Goal: Task Accomplishment & Management: Manage account settings

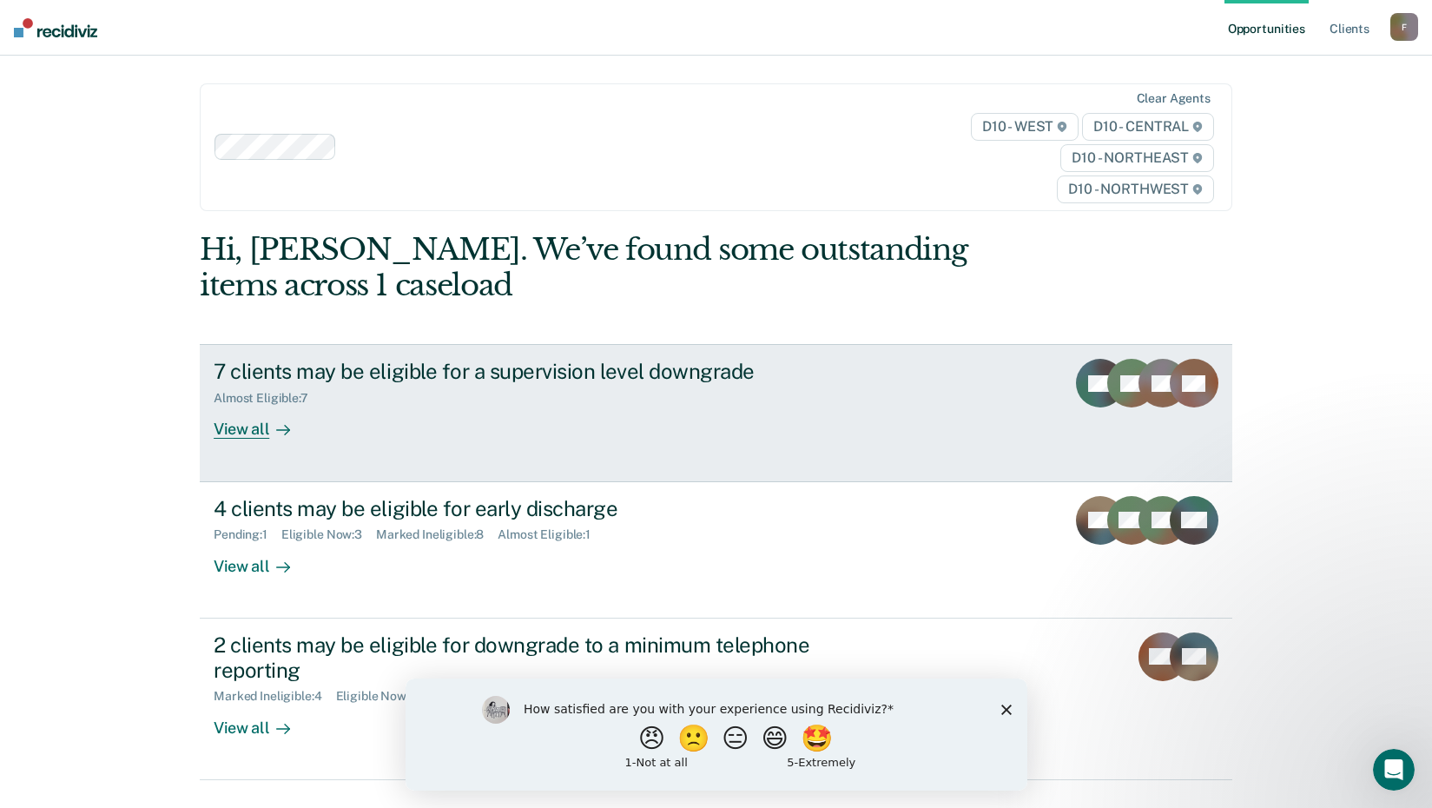
click at [260, 438] on div "View all" at bounding box center [262, 423] width 97 height 34
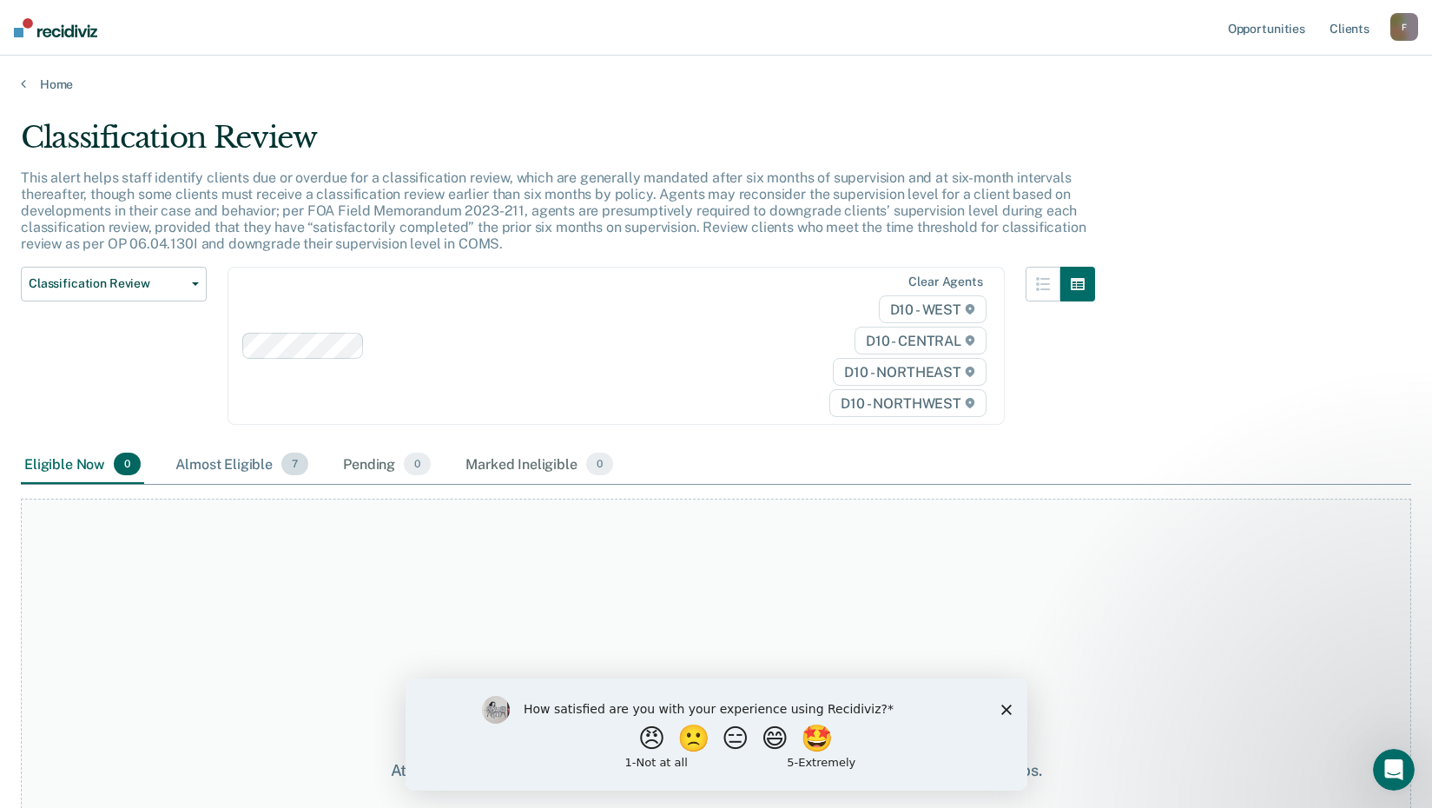
click at [252, 473] on div "Almost Eligible 7" at bounding box center [242, 465] width 140 height 38
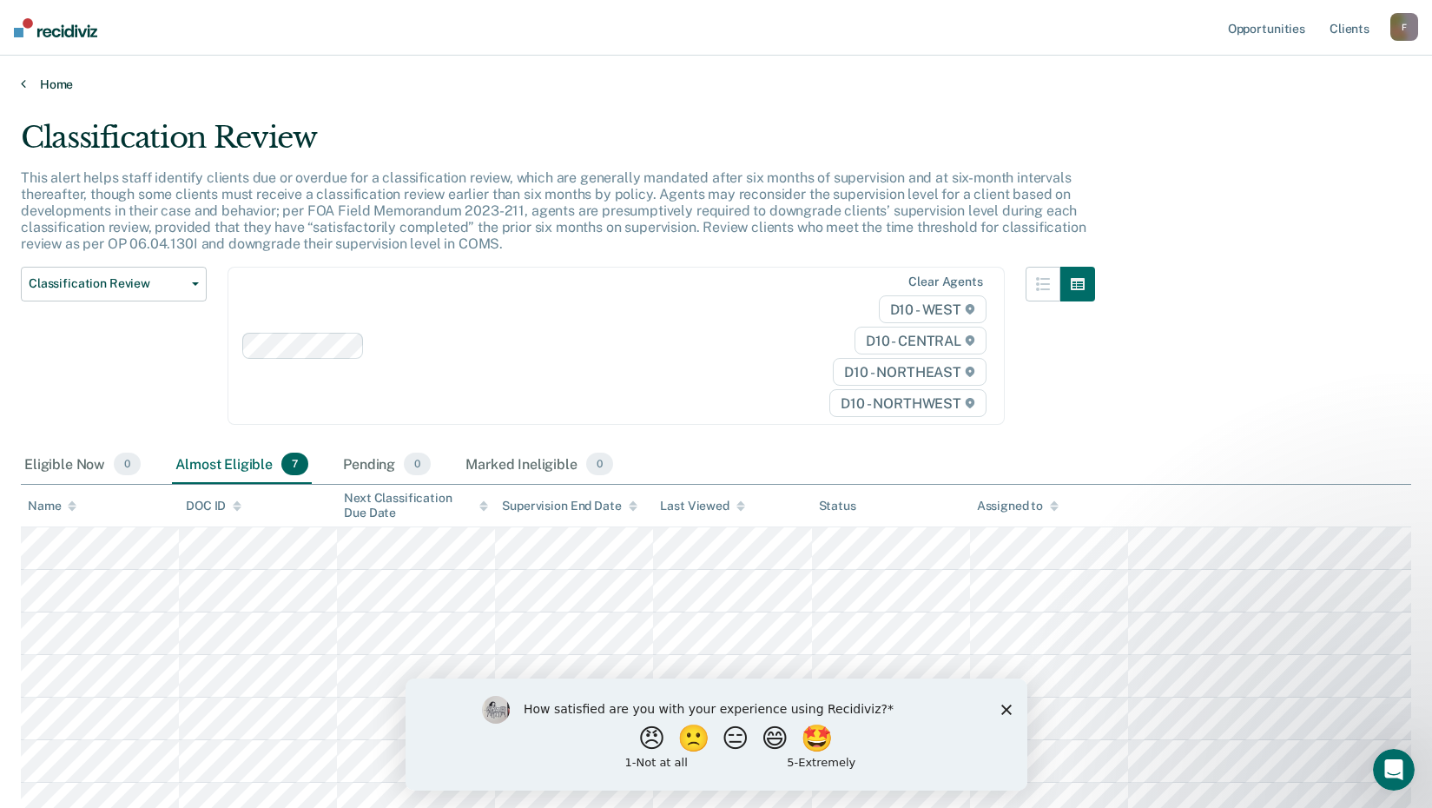
click at [69, 82] on link "Home" at bounding box center [716, 84] width 1391 height 16
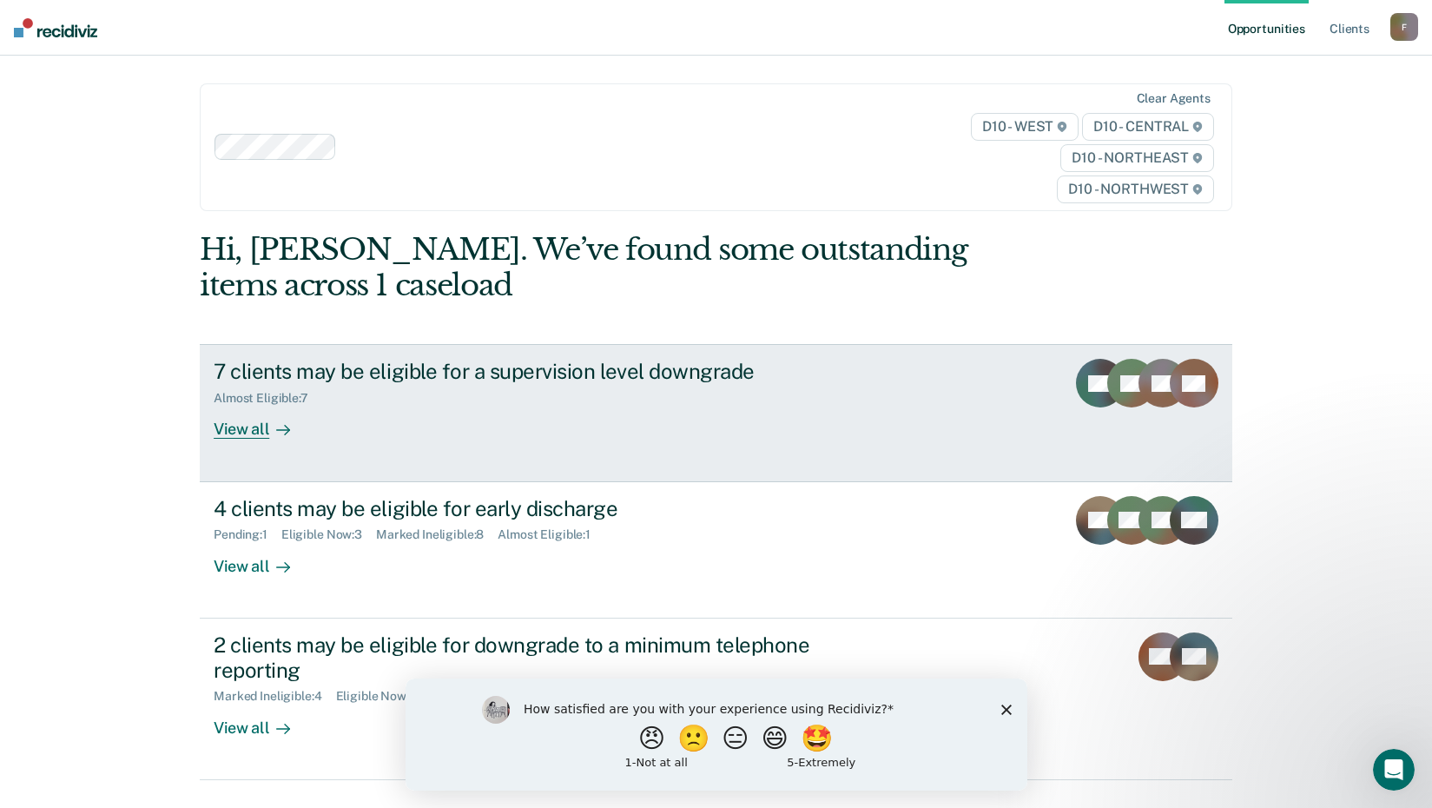
click at [1145, 393] on icon at bounding box center [1160, 394] width 55 height 39
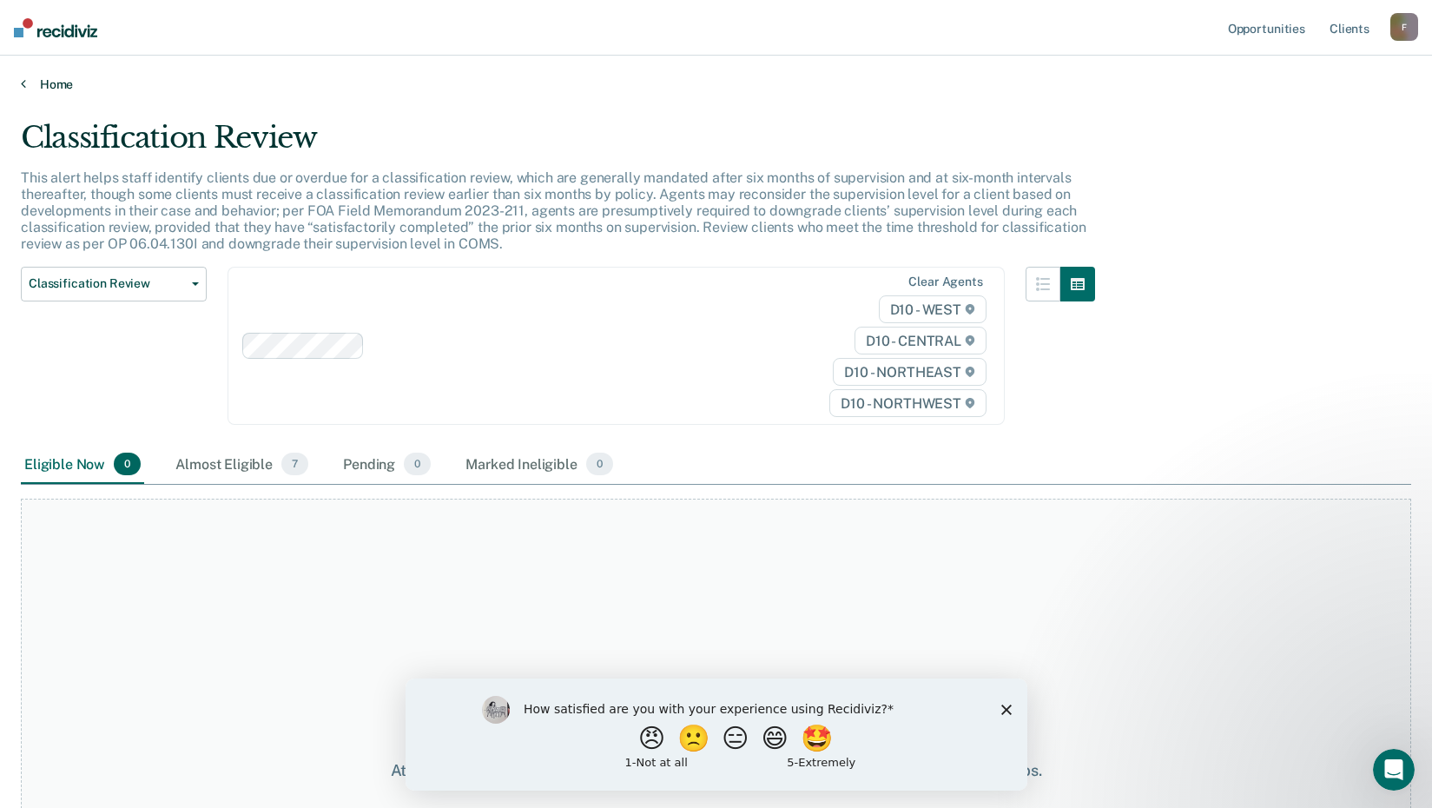
click at [56, 83] on link "Home" at bounding box center [716, 84] width 1391 height 16
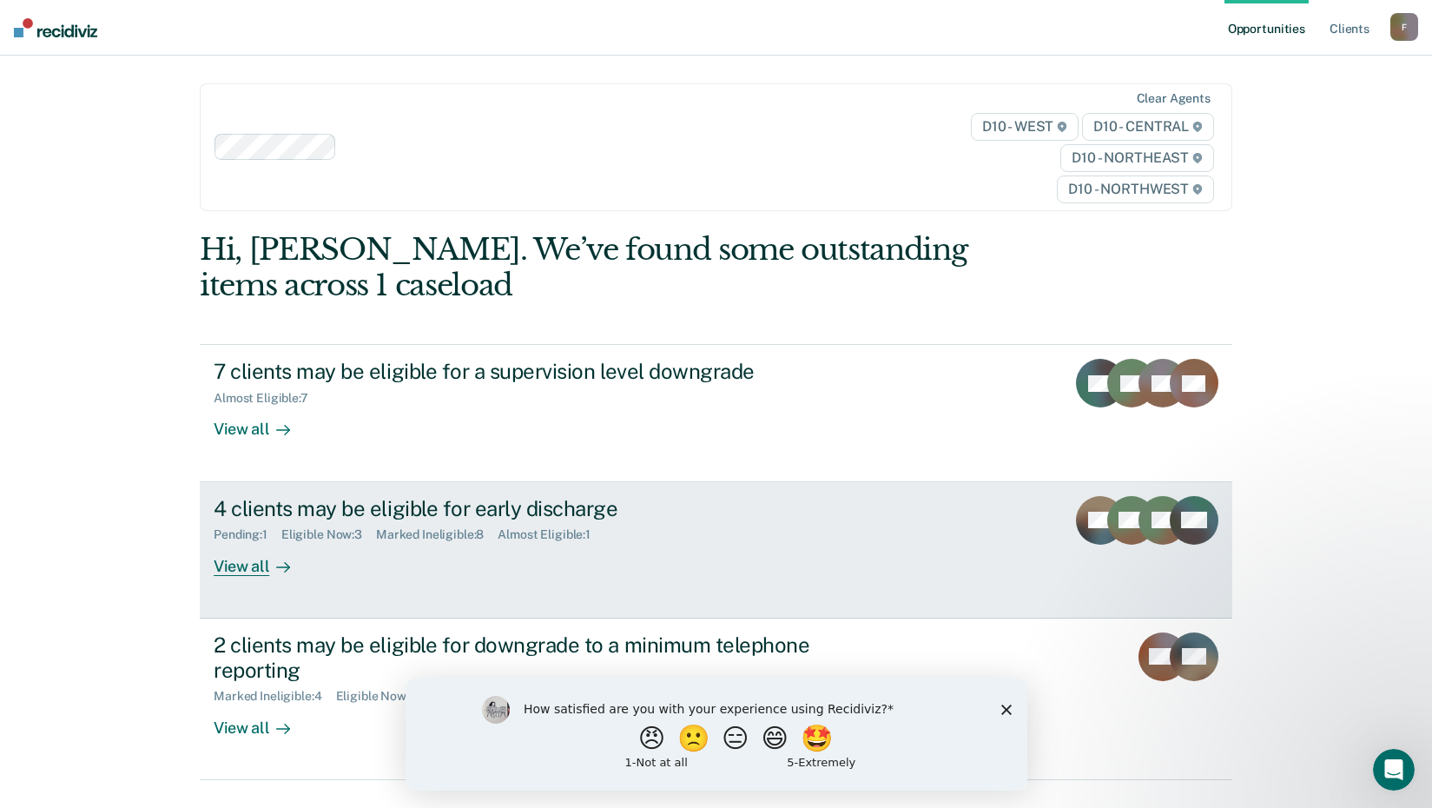
click at [254, 567] on div "View all" at bounding box center [262, 559] width 97 height 34
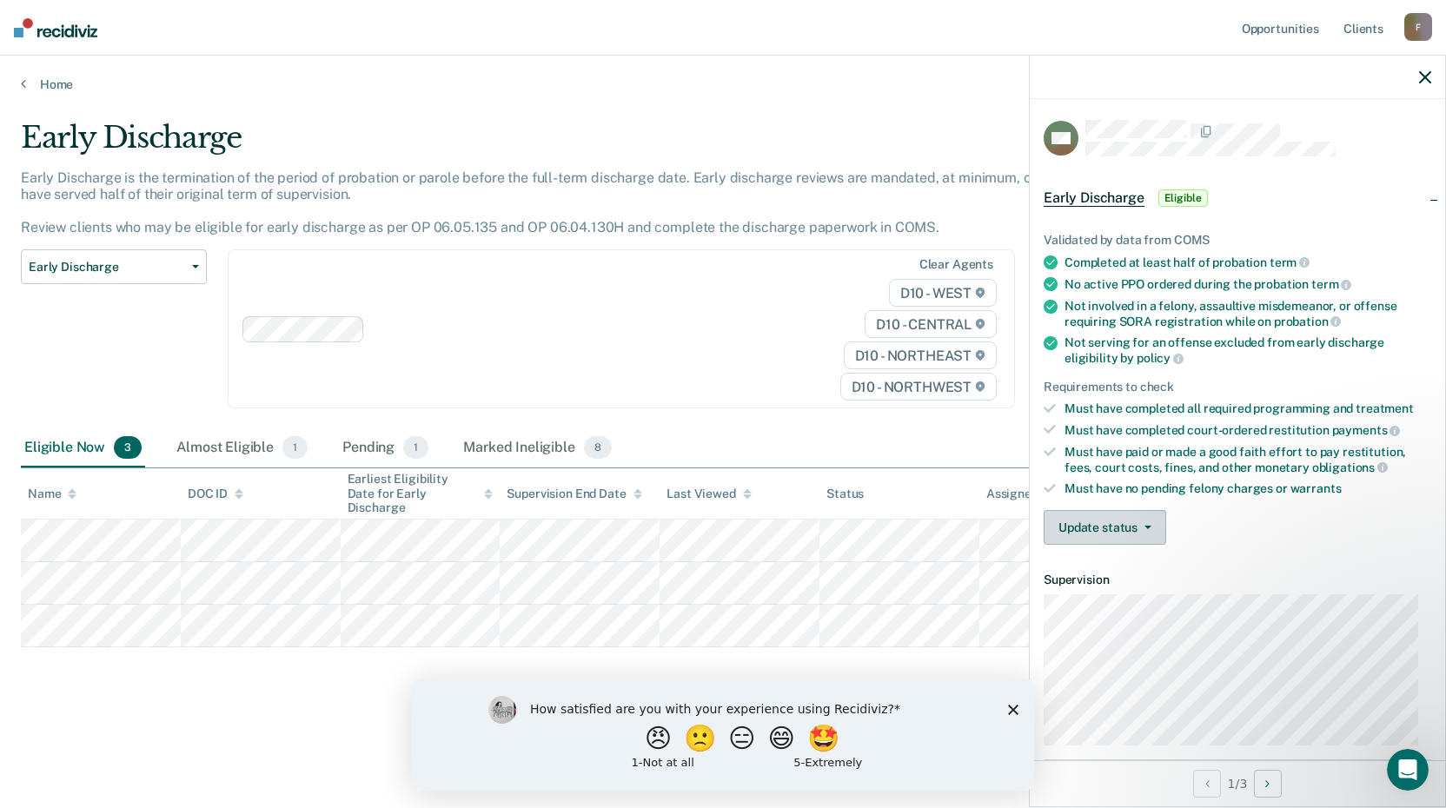
click at [1113, 522] on button "Update status" at bounding box center [1104, 527] width 122 height 35
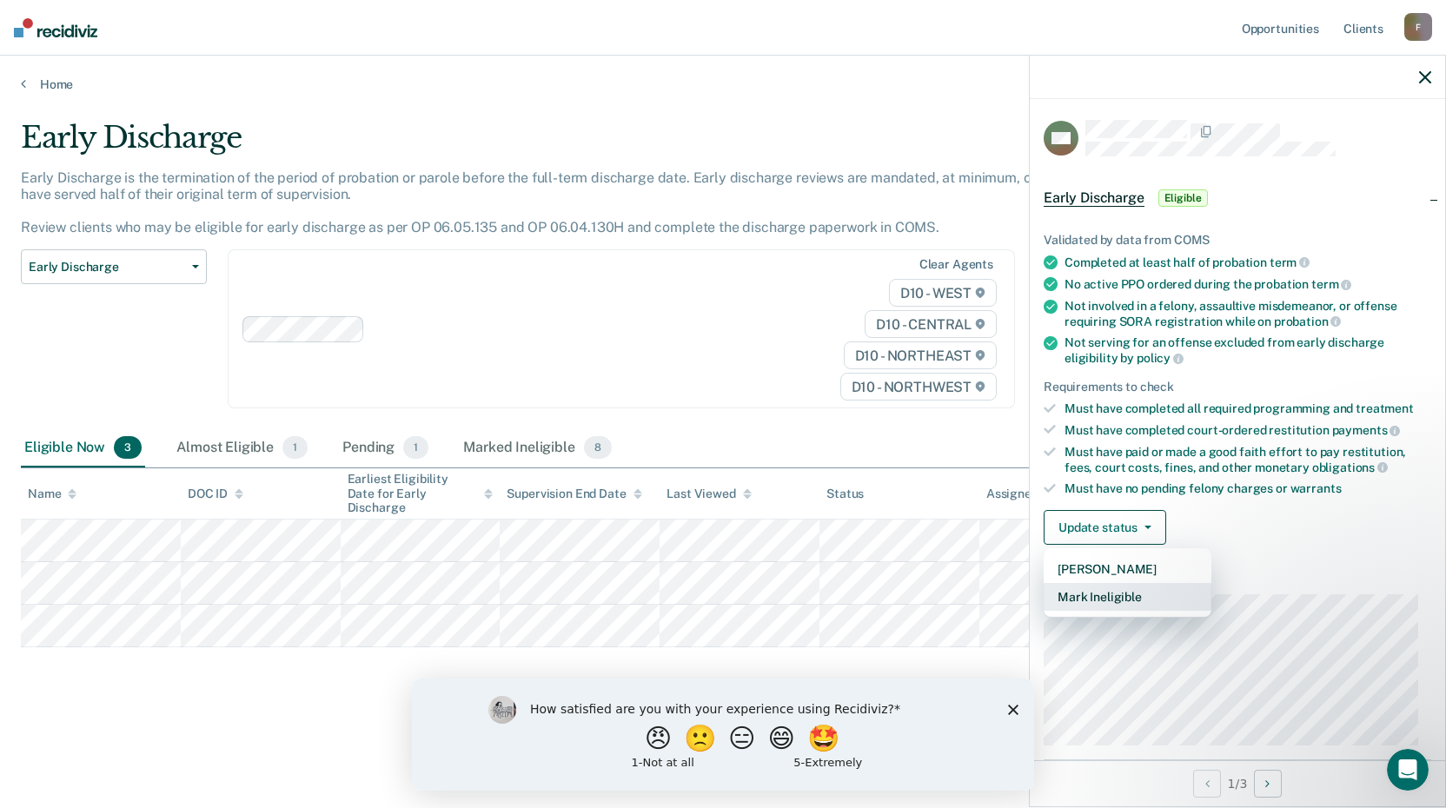
click at [1105, 594] on button "Mark Ineligible" at bounding box center [1127, 597] width 168 height 28
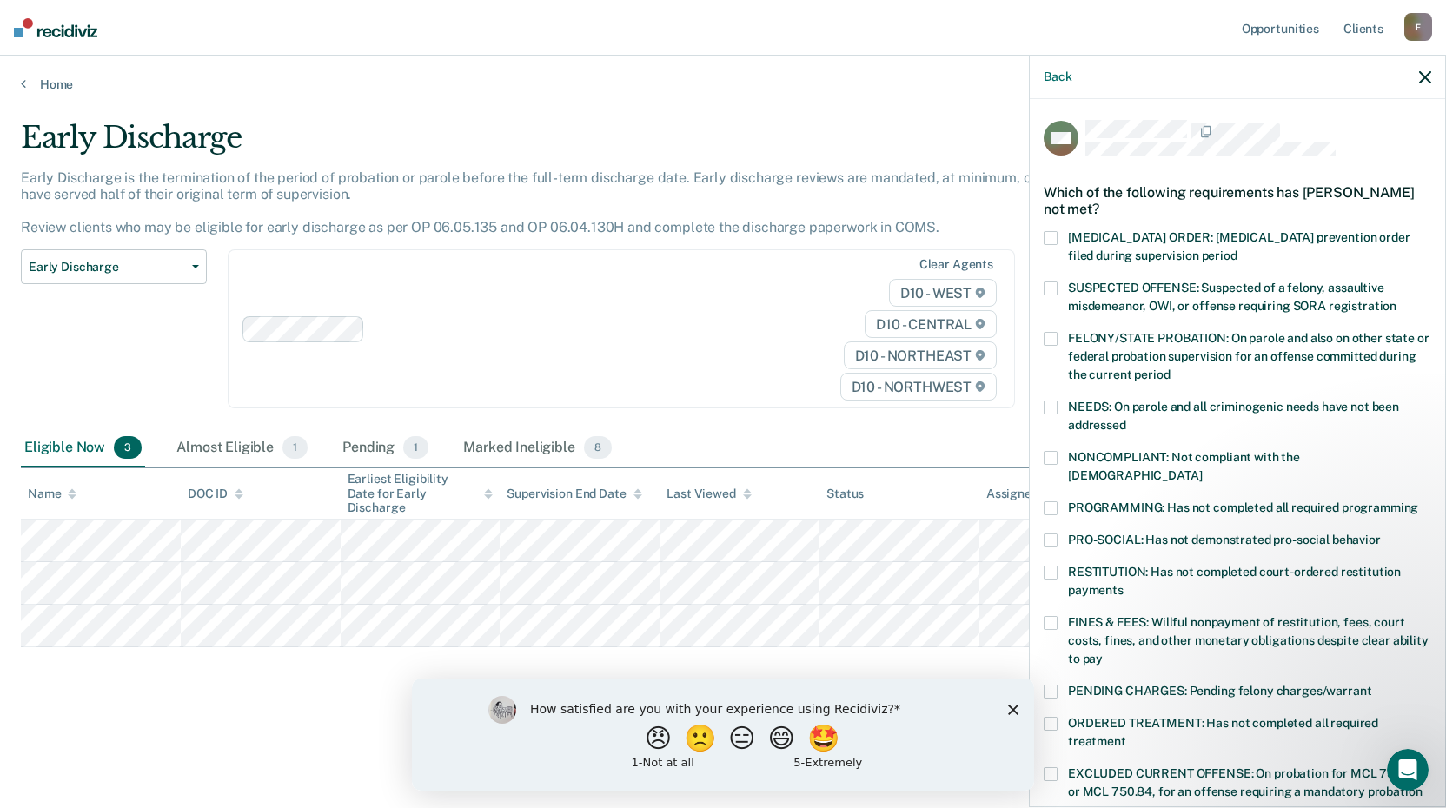
click at [1056, 455] on span at bounding box center [1050, 458] width 14 height 14
click at [1201, 469] on input "NONCOMPLIANT: Not compliant with the order of supervision" at bounding box center [1201, 469] width 0 height 0
click at [1052, 501] on span at bounding box center [1050, 508] width 14 height 14
click at [1418, 501] on input "PROGRAMMING: Has not completed all required programming" at bounding box center [1418, 501] width 0 height 0
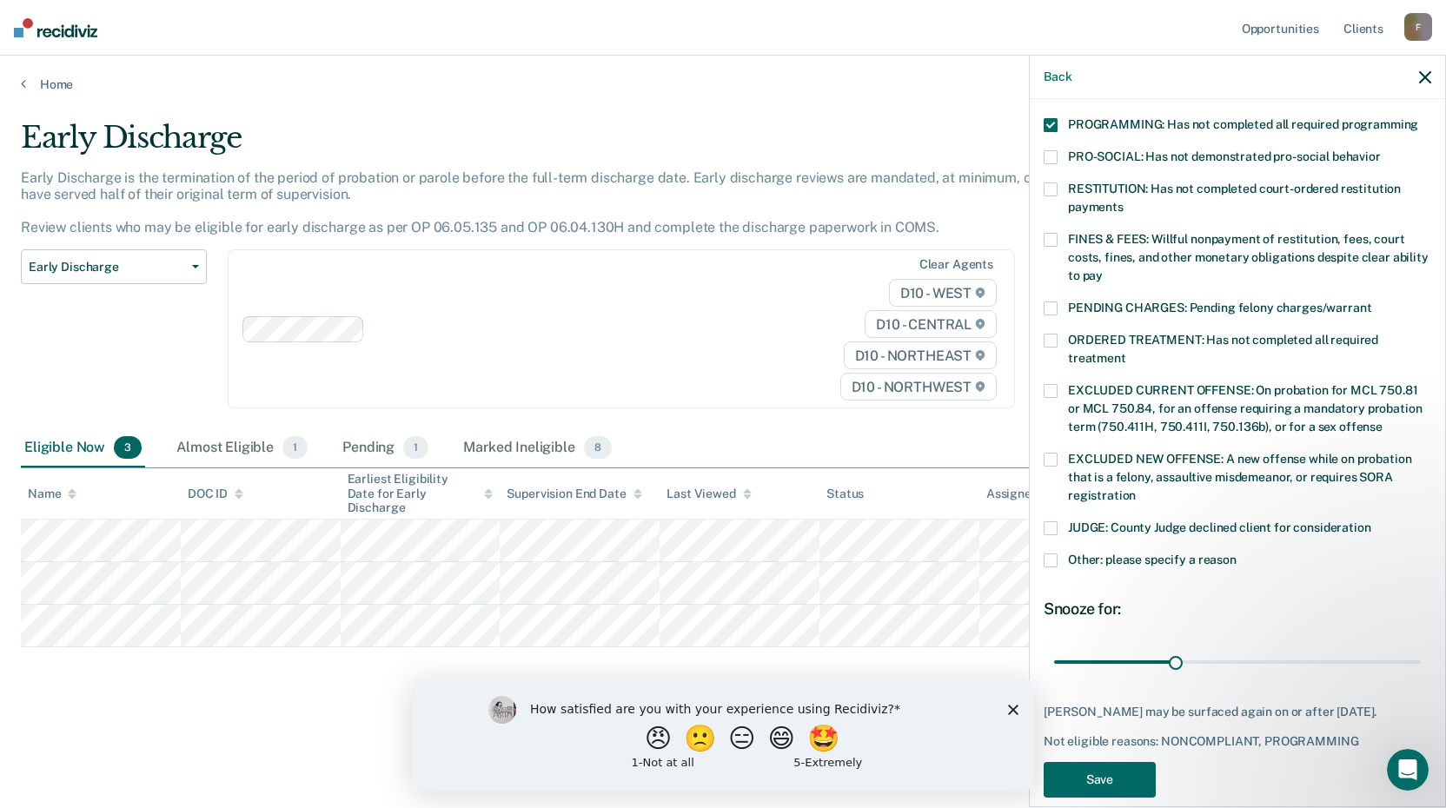
scroll to position [388, 0]
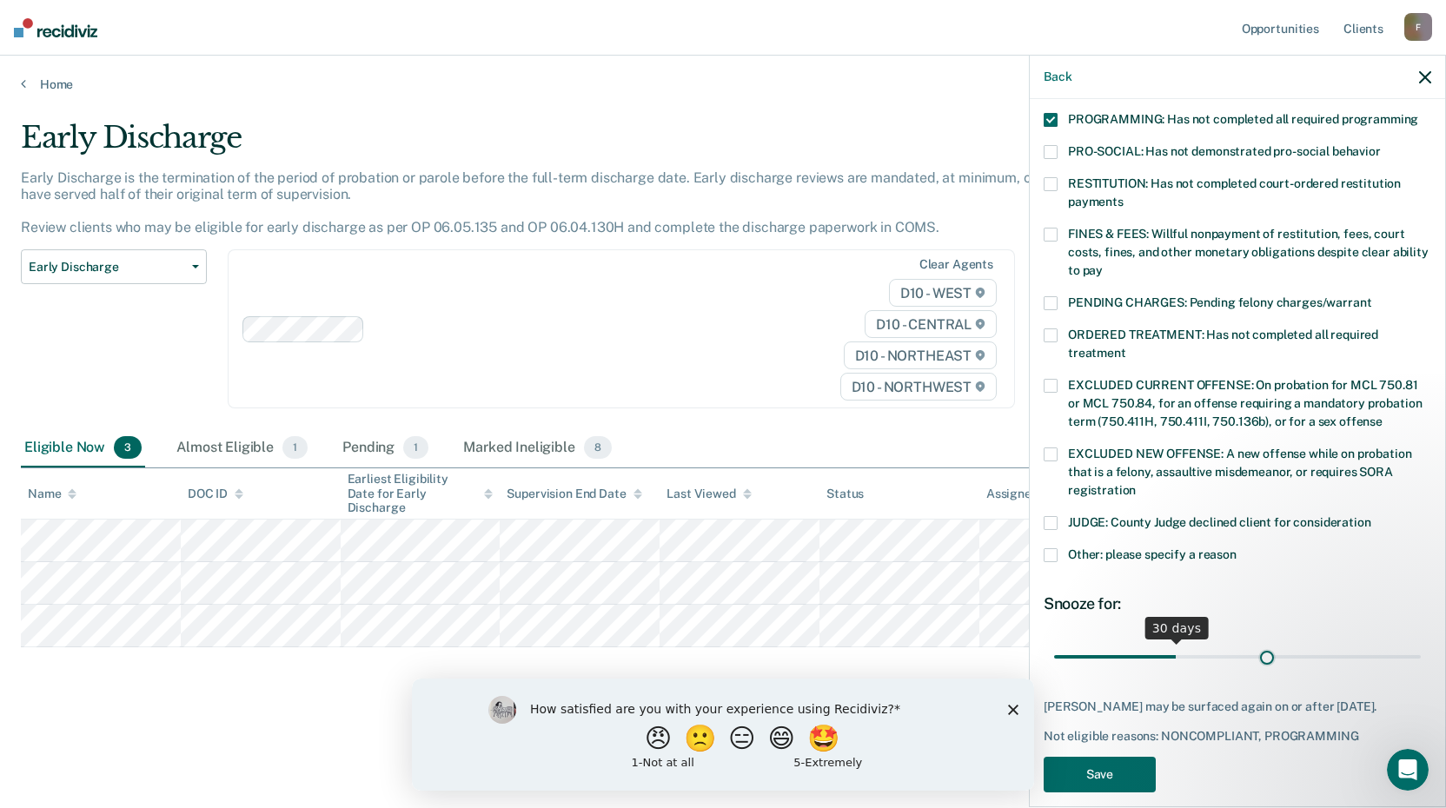
drag, startPoint x: 1258, startPoint y: 630, endPoint x: 1258, endPoint y: 639, distance: 9.6
type input "53"
click at [1258, 641] on input "range" at bounding box center [1237, 656] width 367 height 30
click at [1089, 758] on button "Save" at bounding box center [1099, 775] width 112 height 36
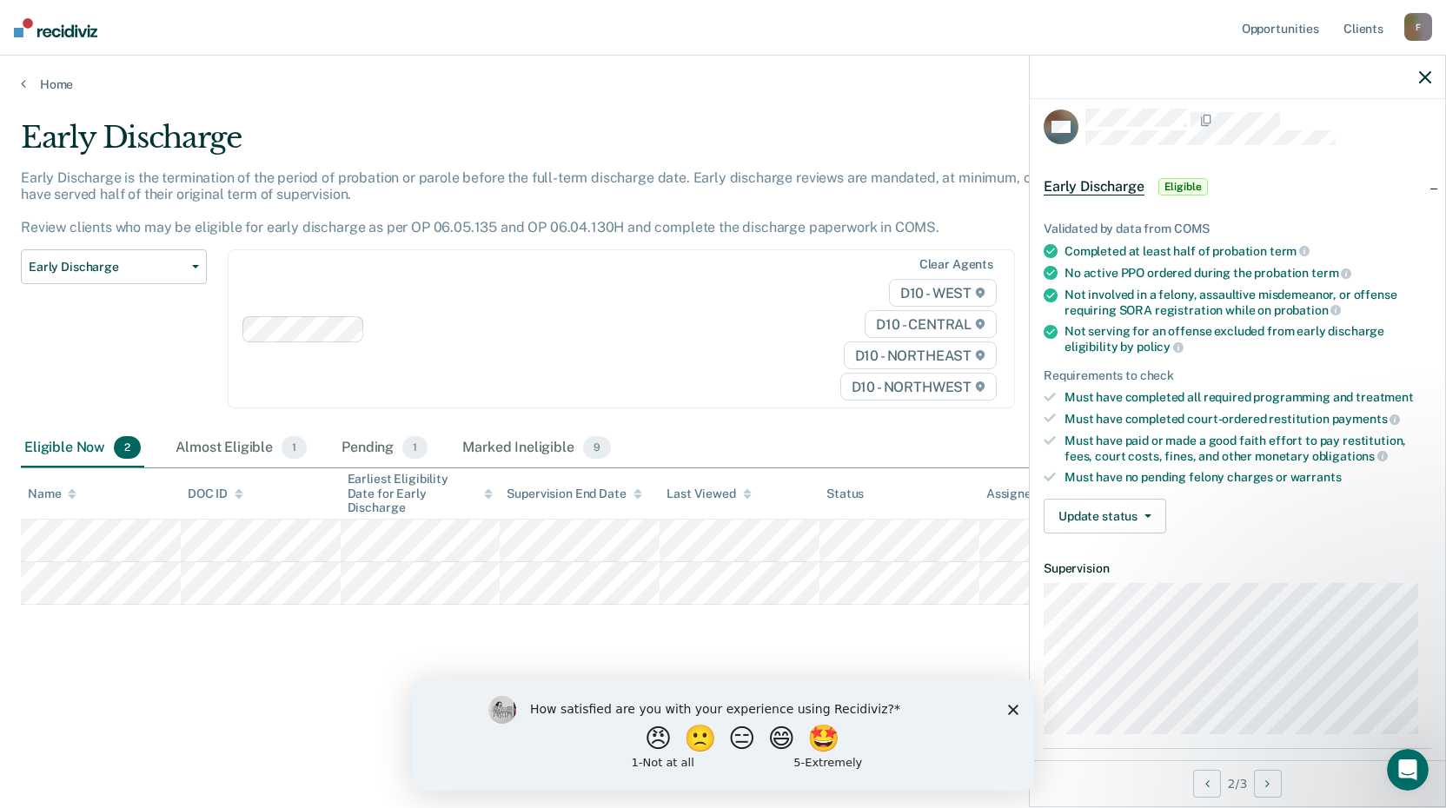
scroll to position [0, 0]
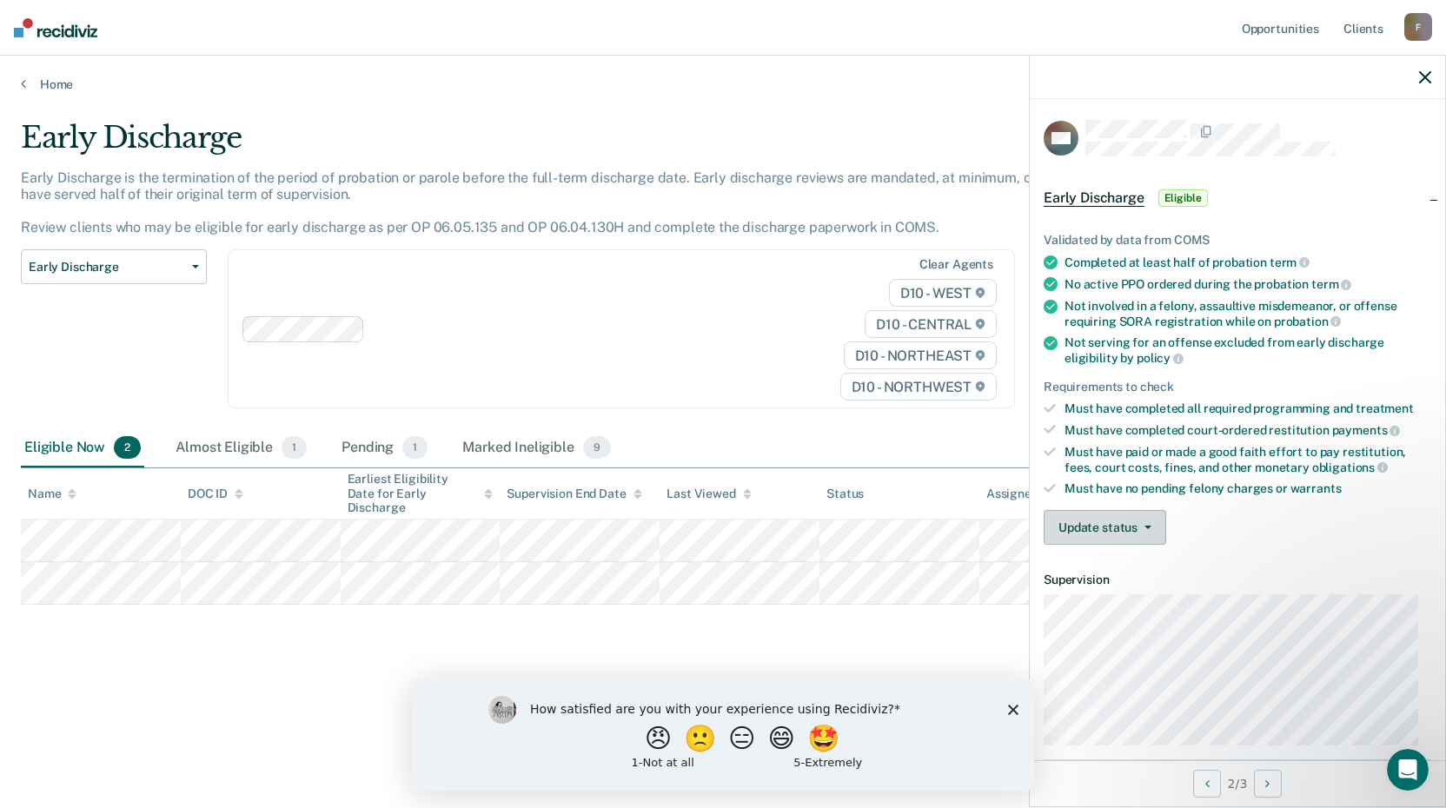
click at [1112, 530] on button "Update status" at bounding box center [1104, 527] width 122 height 35
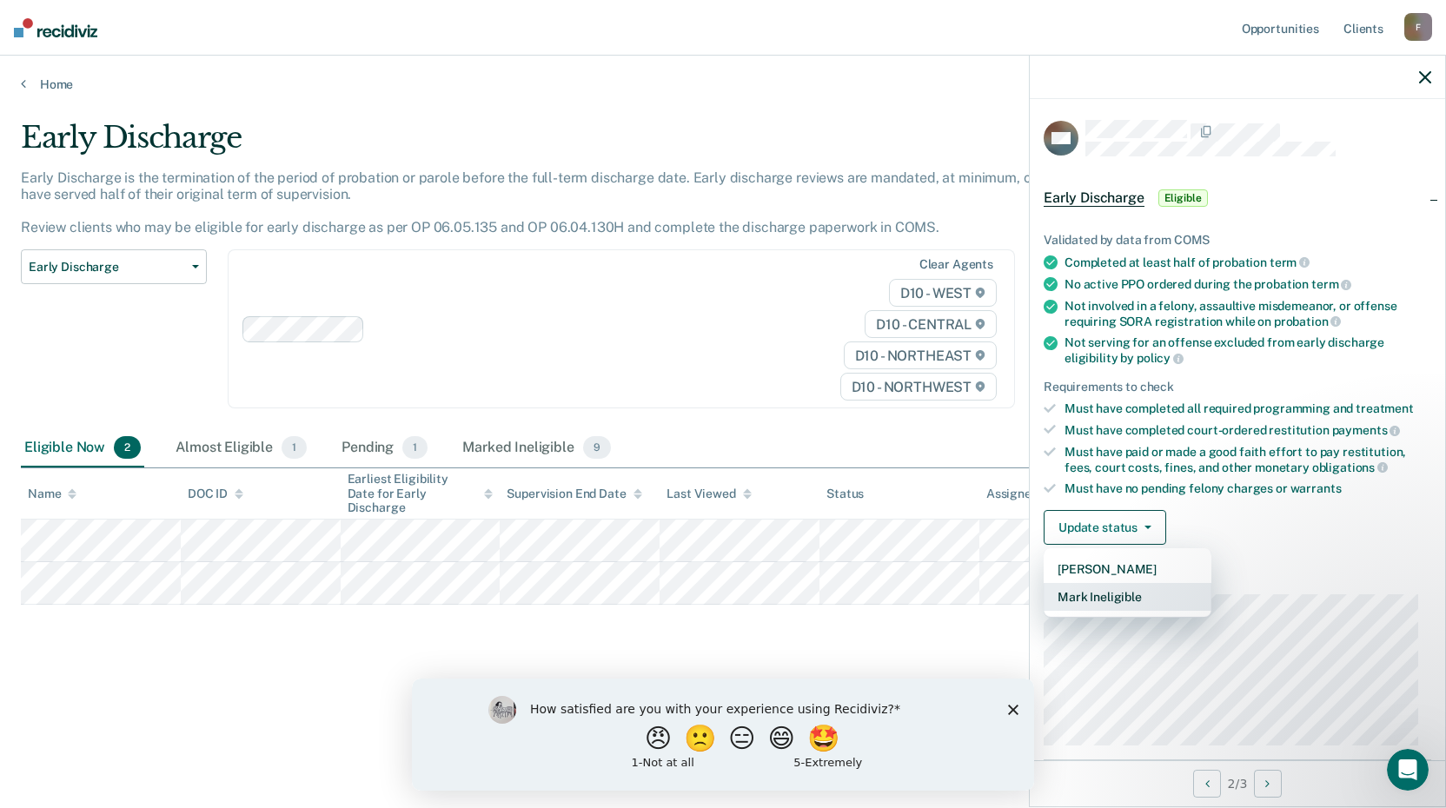
click at [1096, 597] on button "Mark Ineligible" at bounding box center [1127, 597] width 168 height 28
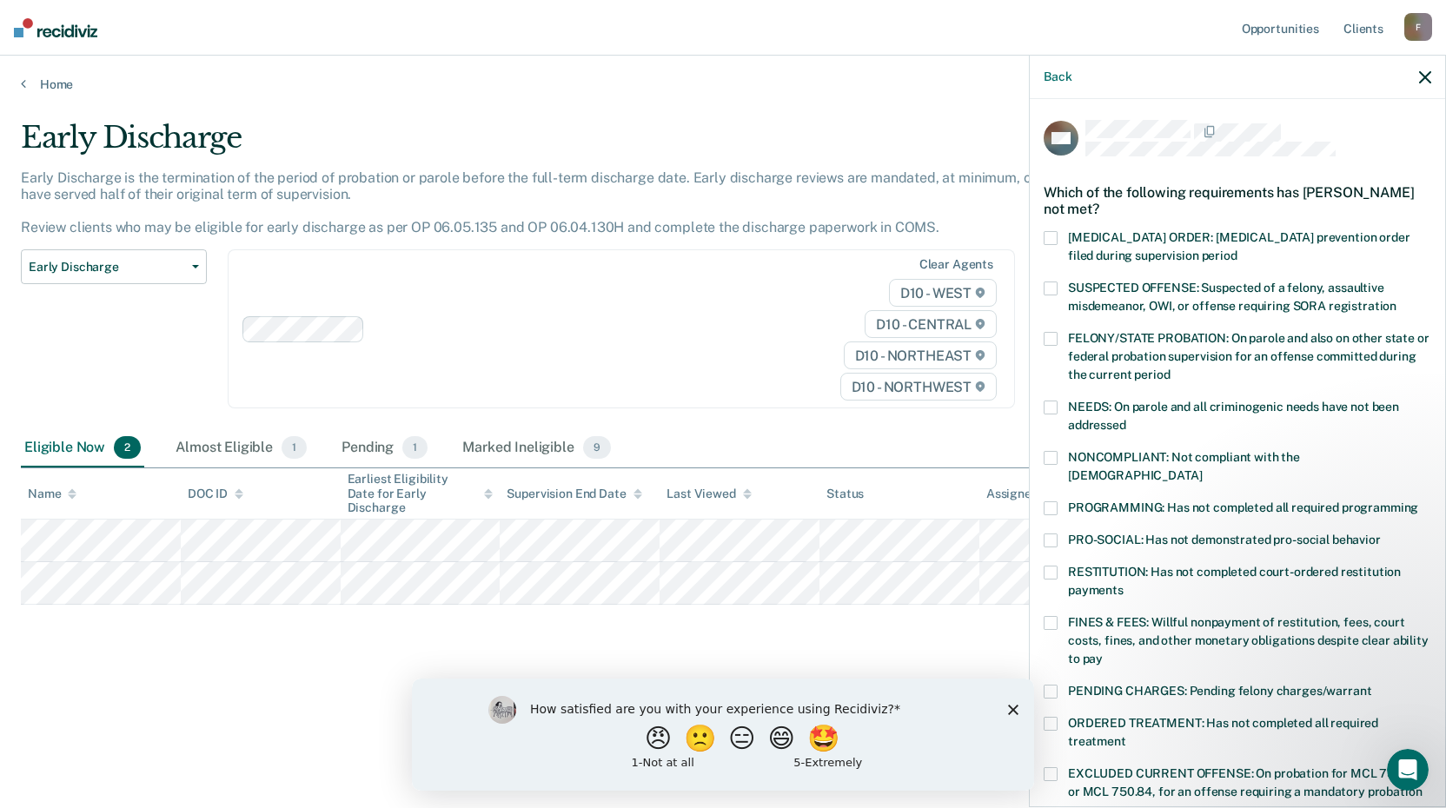
click at [1059, 501] on label "PROGRAMMING: Has not completed all required programming" at bounding box center [1236, 510] width 387 height 18
click at [1418, 501] on input "PROGRAMMING: Has not completed all required programming" at bounding box center [1418, 501] width 0 height 0
click at [1055, 616] on span at bounding box center [1050, 623] width 14 height 14
click at [1102, 652] on input "FINES & FEES: Willful nonpayment of restitution, fees, court costs, fines, and …" at bounding box center [1102, 652] width 0 height 0
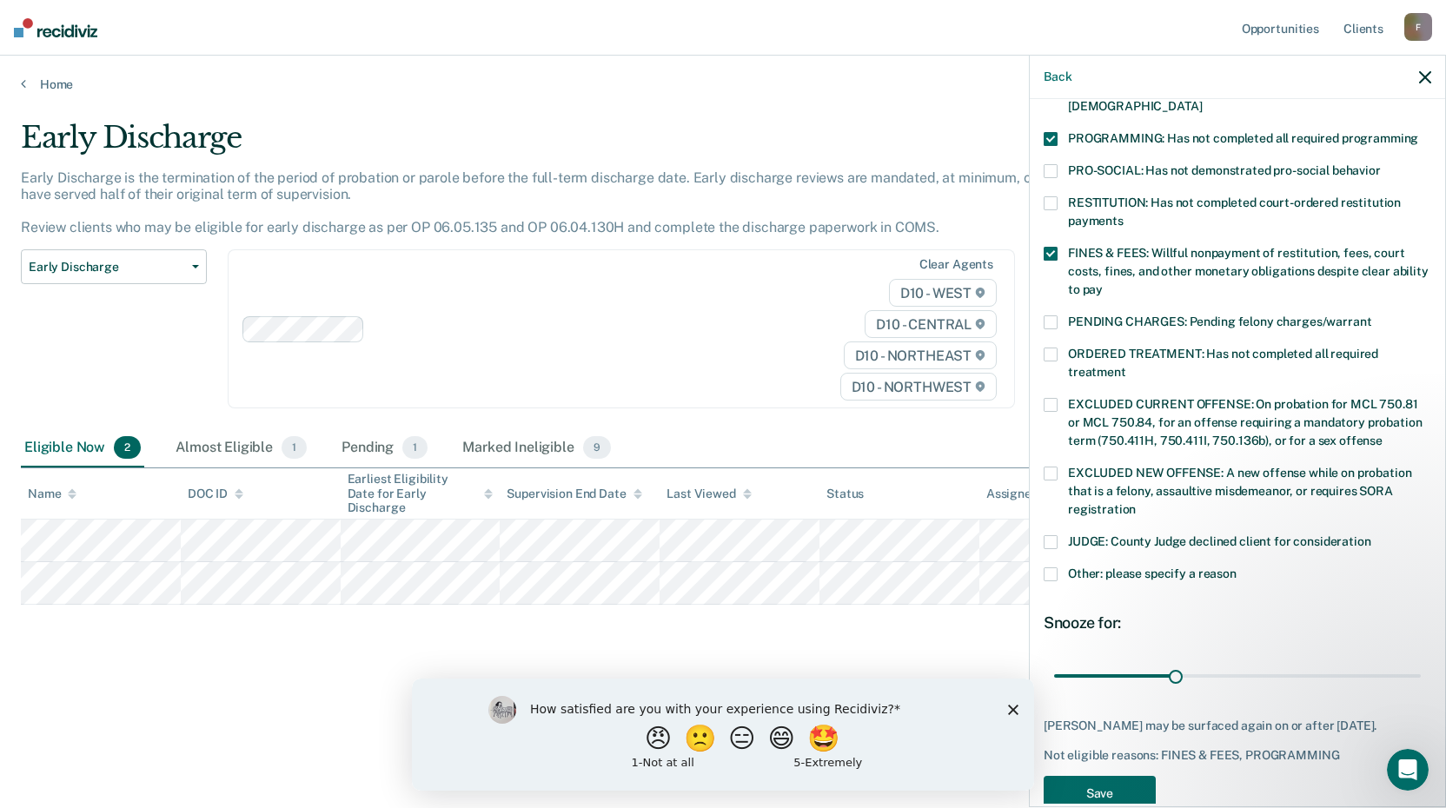
scroll to position [388, 0]
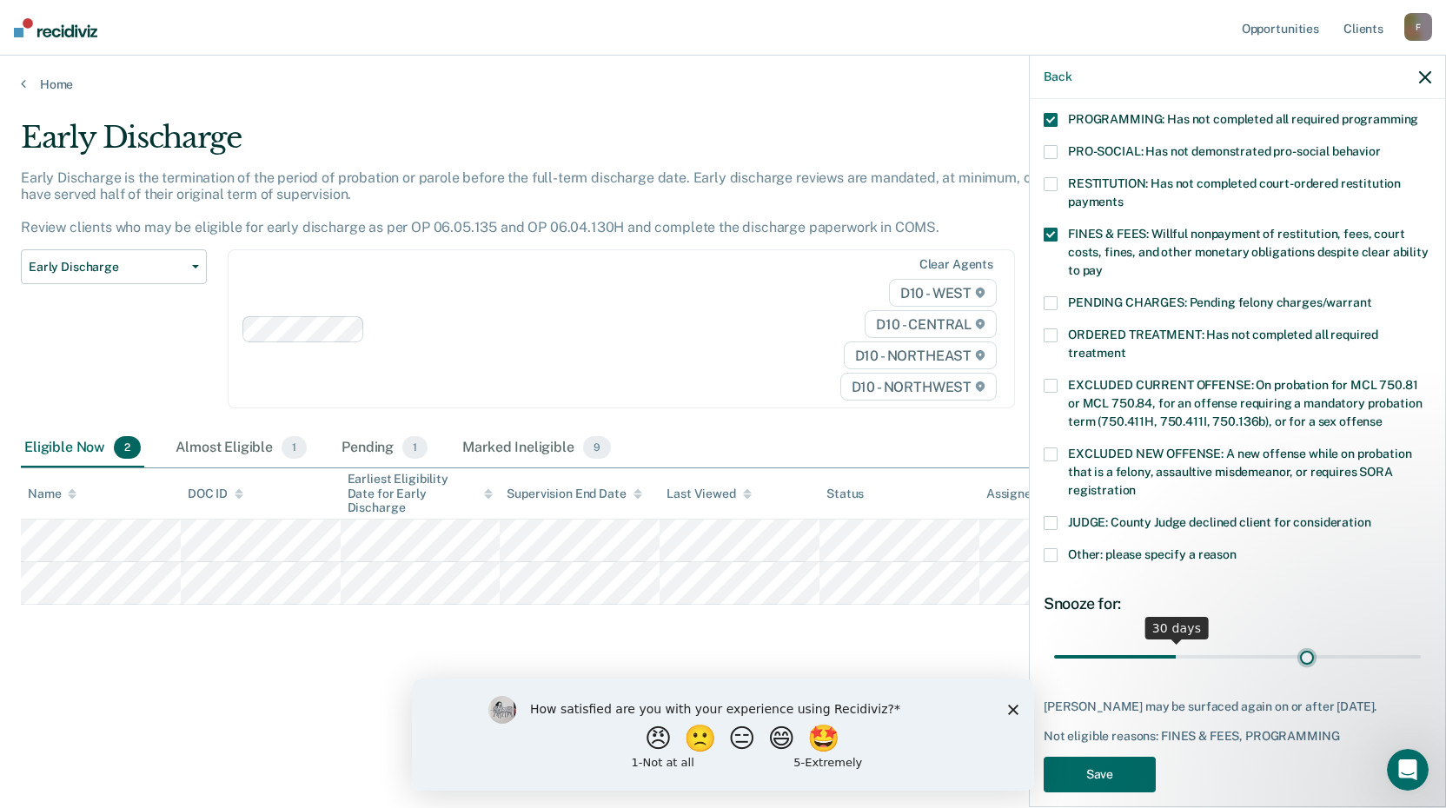
type input "63"
click at [1299, 641] on input "range" at bounding box center [1237, 656] width 367 height 30
click at [1102, 760] on button "Save" at bounding box center [1099, 775] width 112 height 36
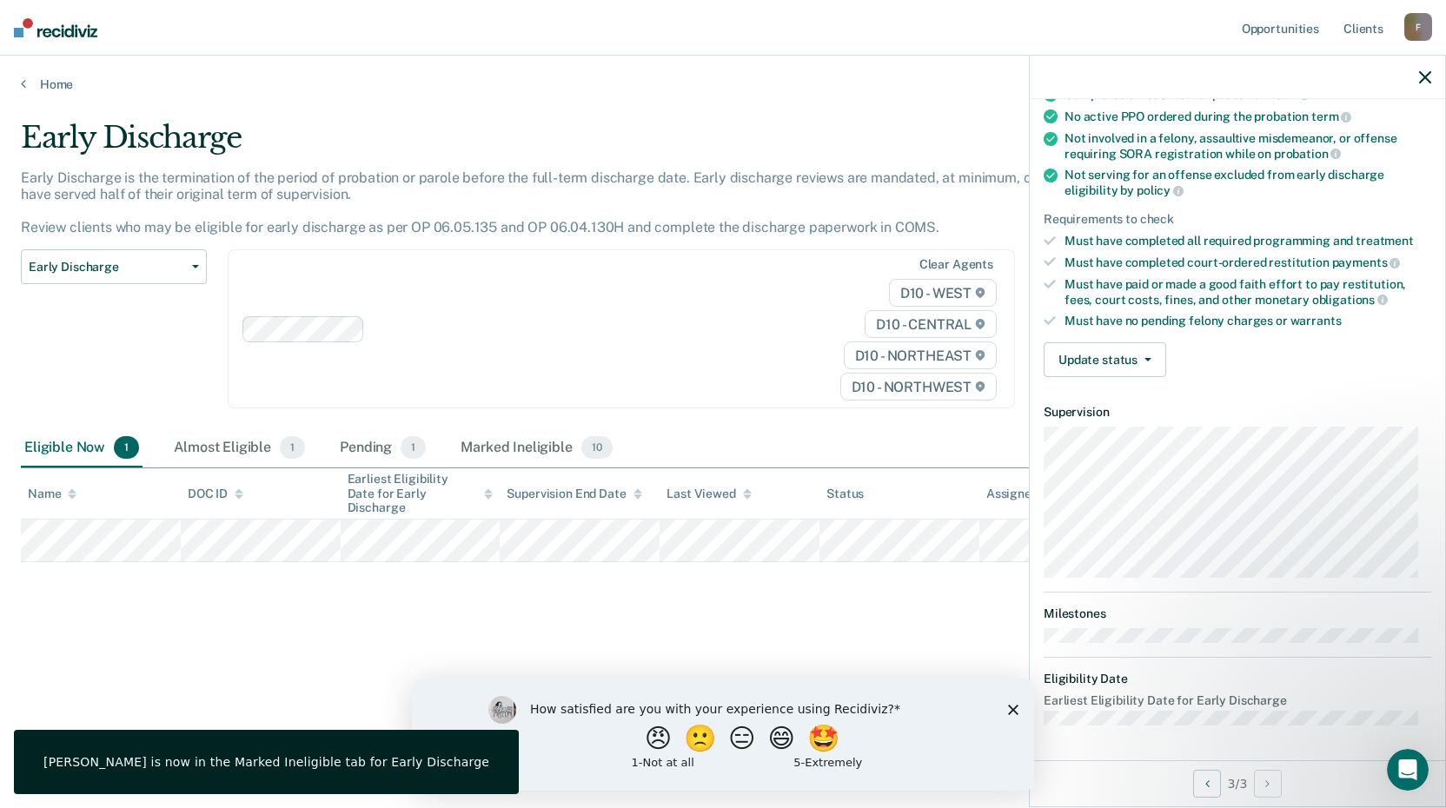
scroll to position [166, 0]
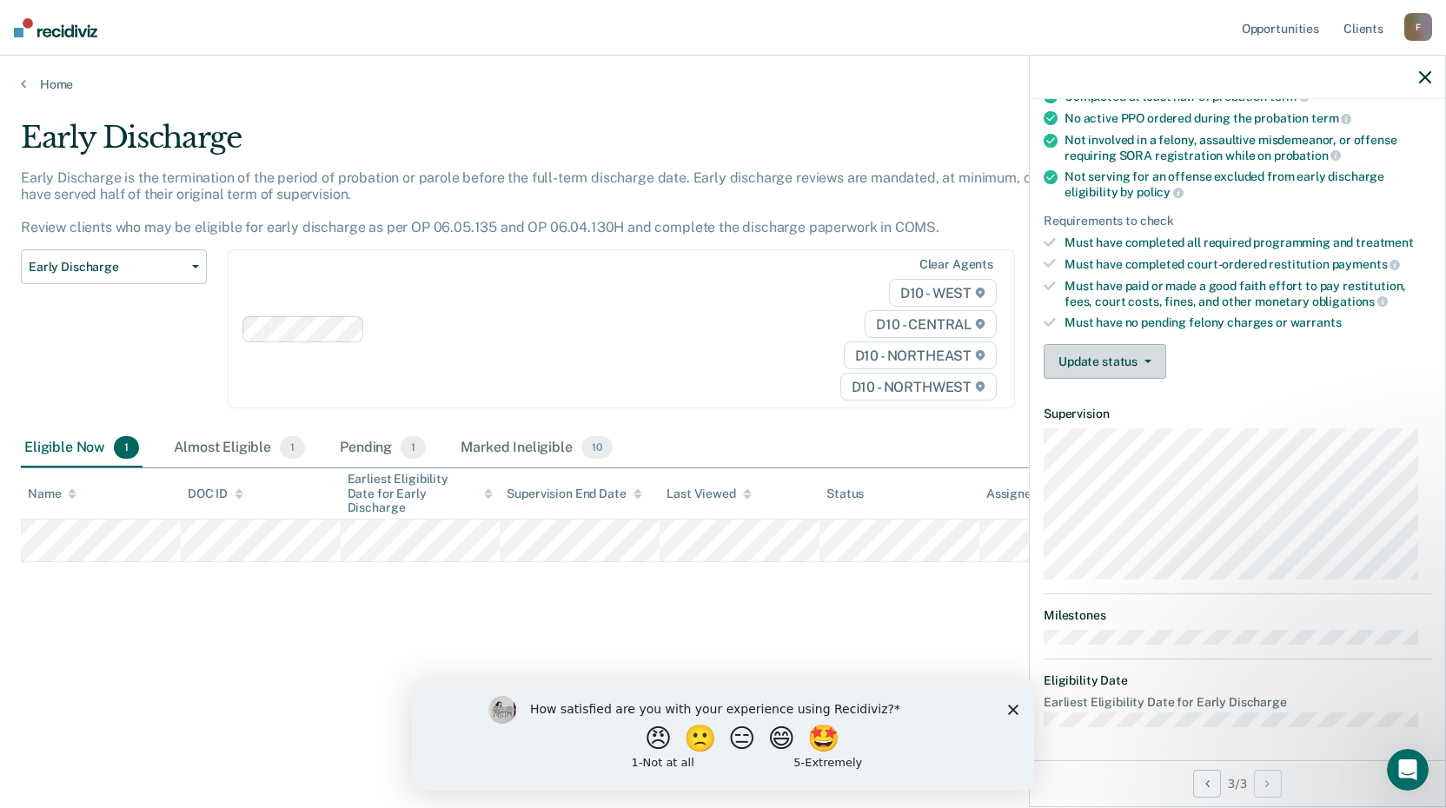
click at [1131, 361] on button "Update status" at bounding box center [1104, 361] width 122 height 35
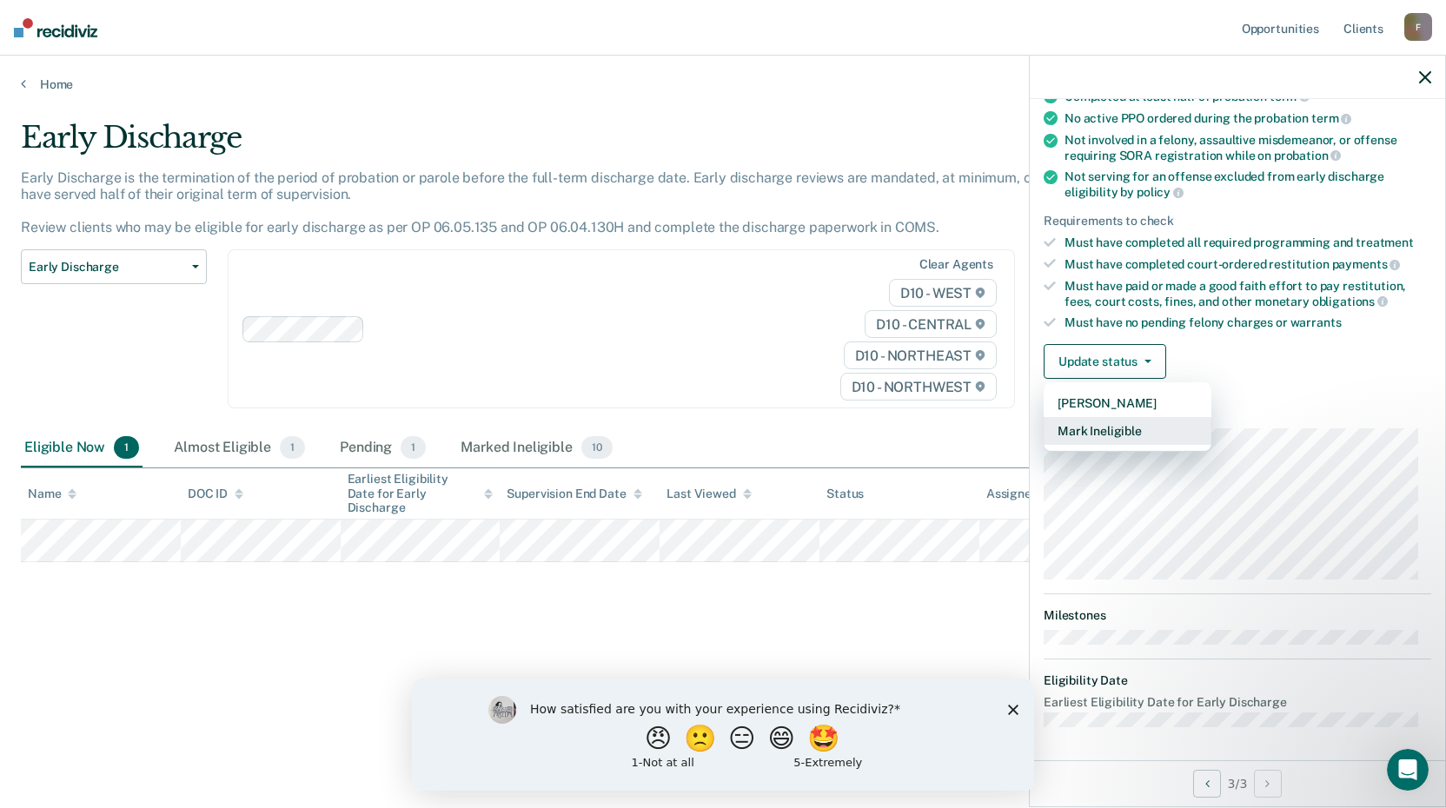
click at [1127, 426] on button "Mark Ineligible" at bounding box center [1127, 431] width 168 height 28
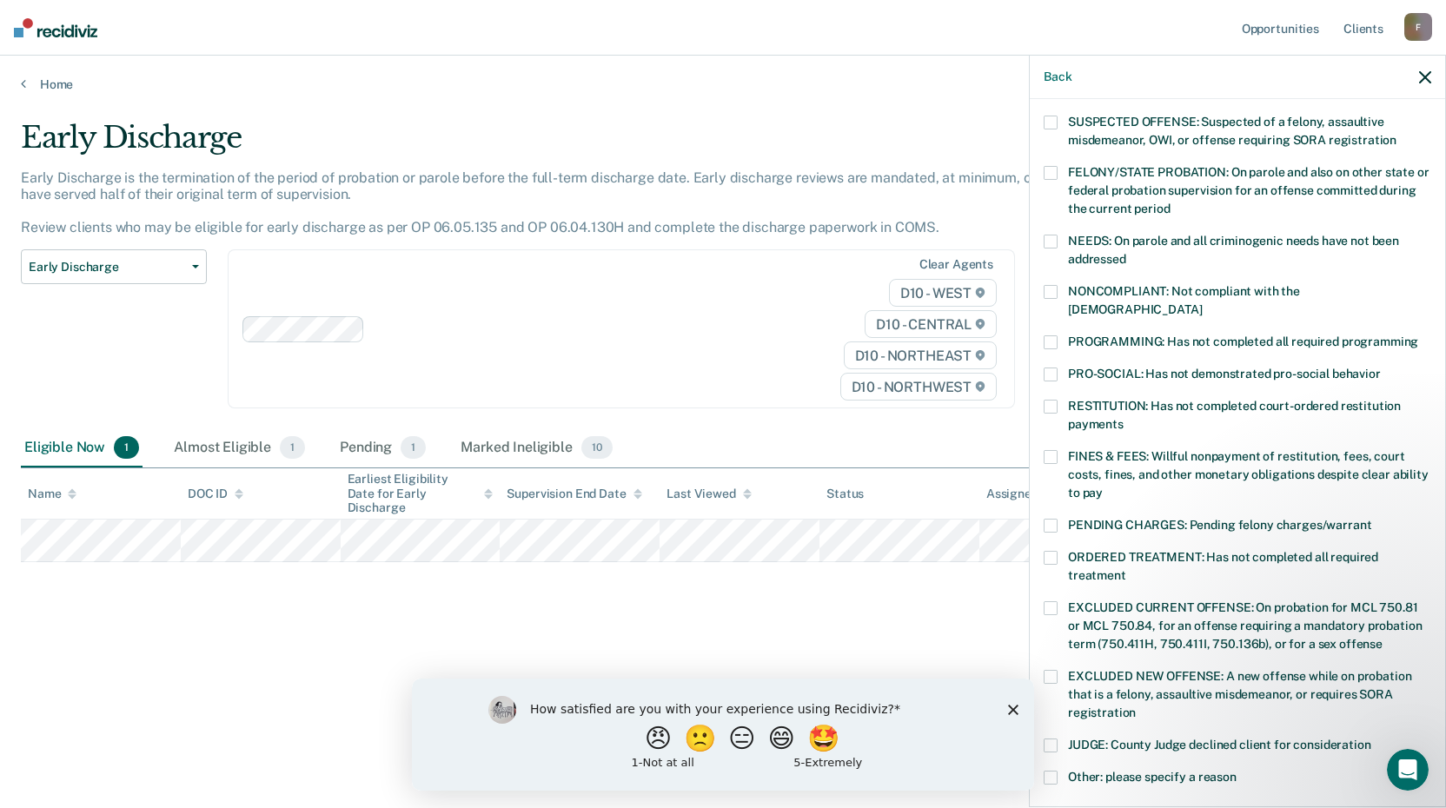
click at [1051, 450] on span at bounding box center [1050, 457] width 14 height 14
click at [1102, 486] on input "FINES & FEES: Willful nonpayment of restitution, fees, court costs, fines, and …" at bounding box center [1102, 486] width 0 height 0
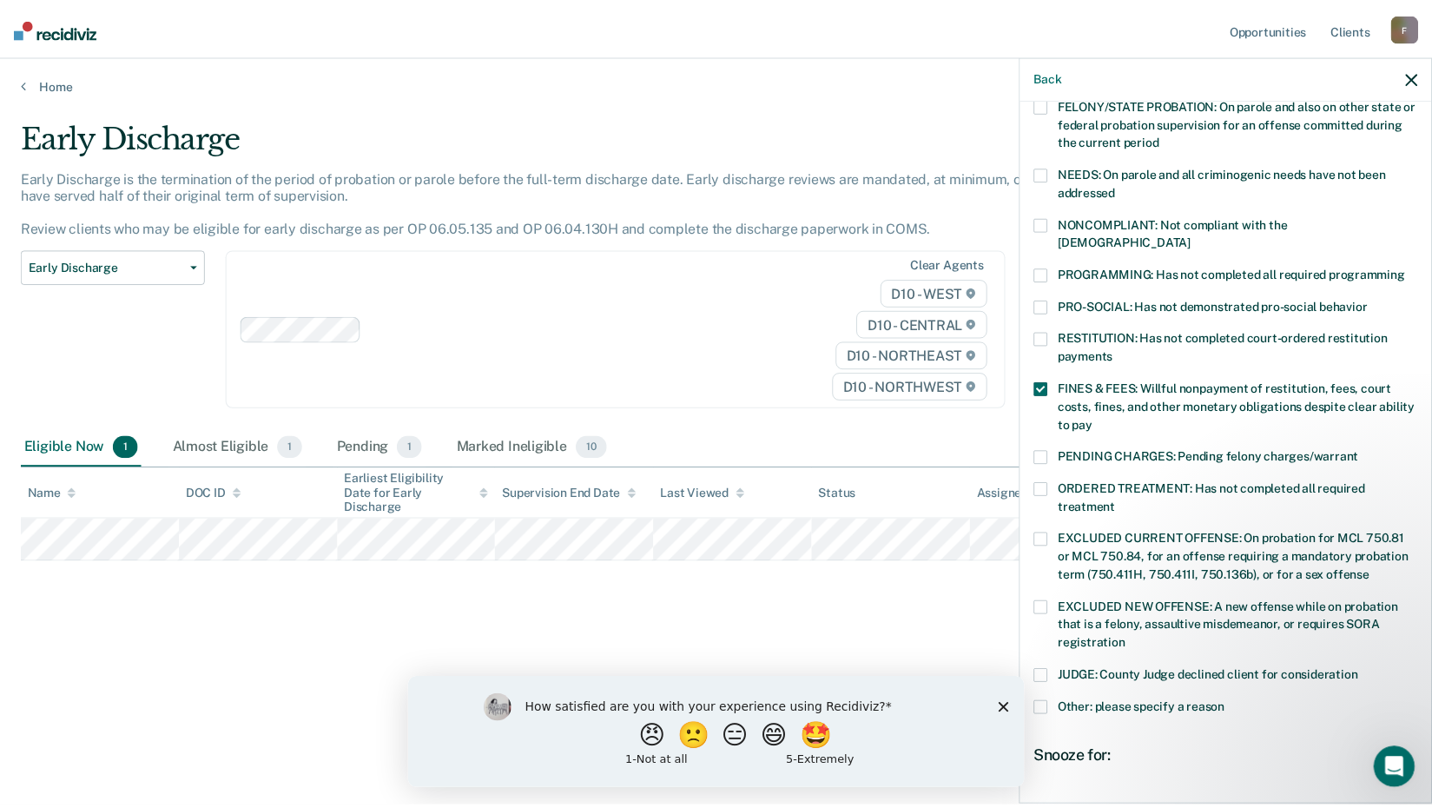
scroll to position [403, 0]
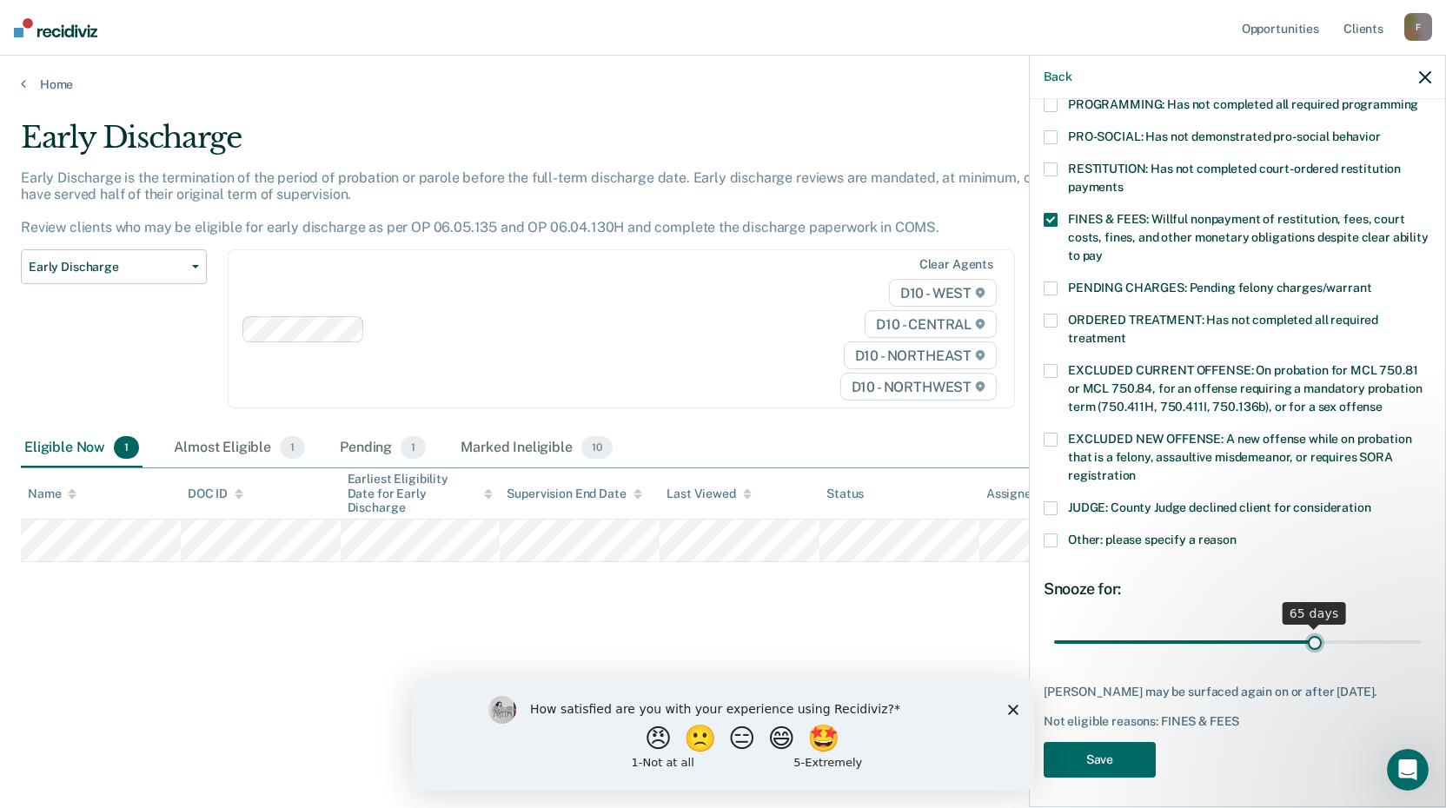
type input "65"
click at [1304, 626] on input "range" at bounding box center [1237, 641] width 367 height 30
click at [1094, 761] on button "Save" at bounding box center [1099, 760] width 112 height 36
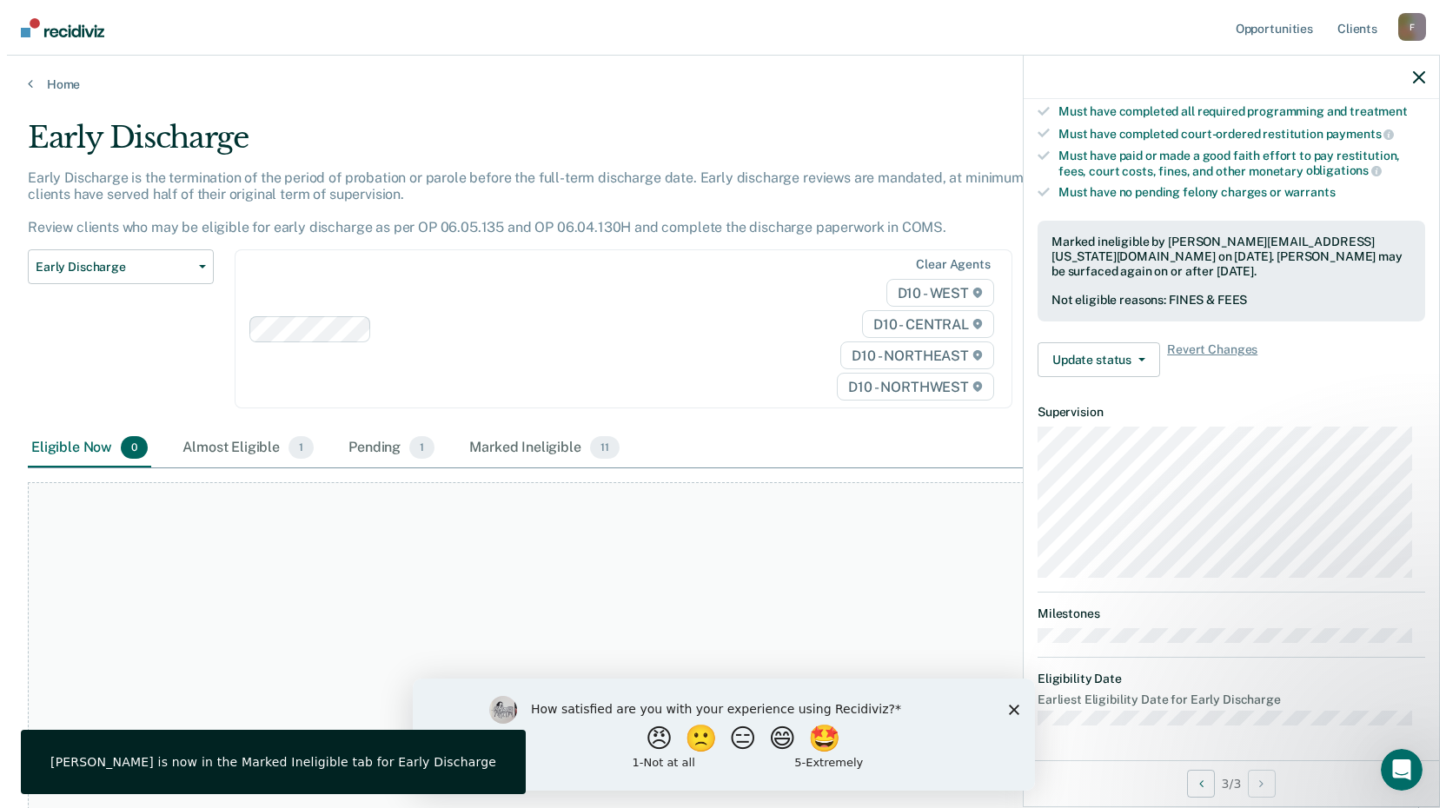
scroll to position [294, 0]
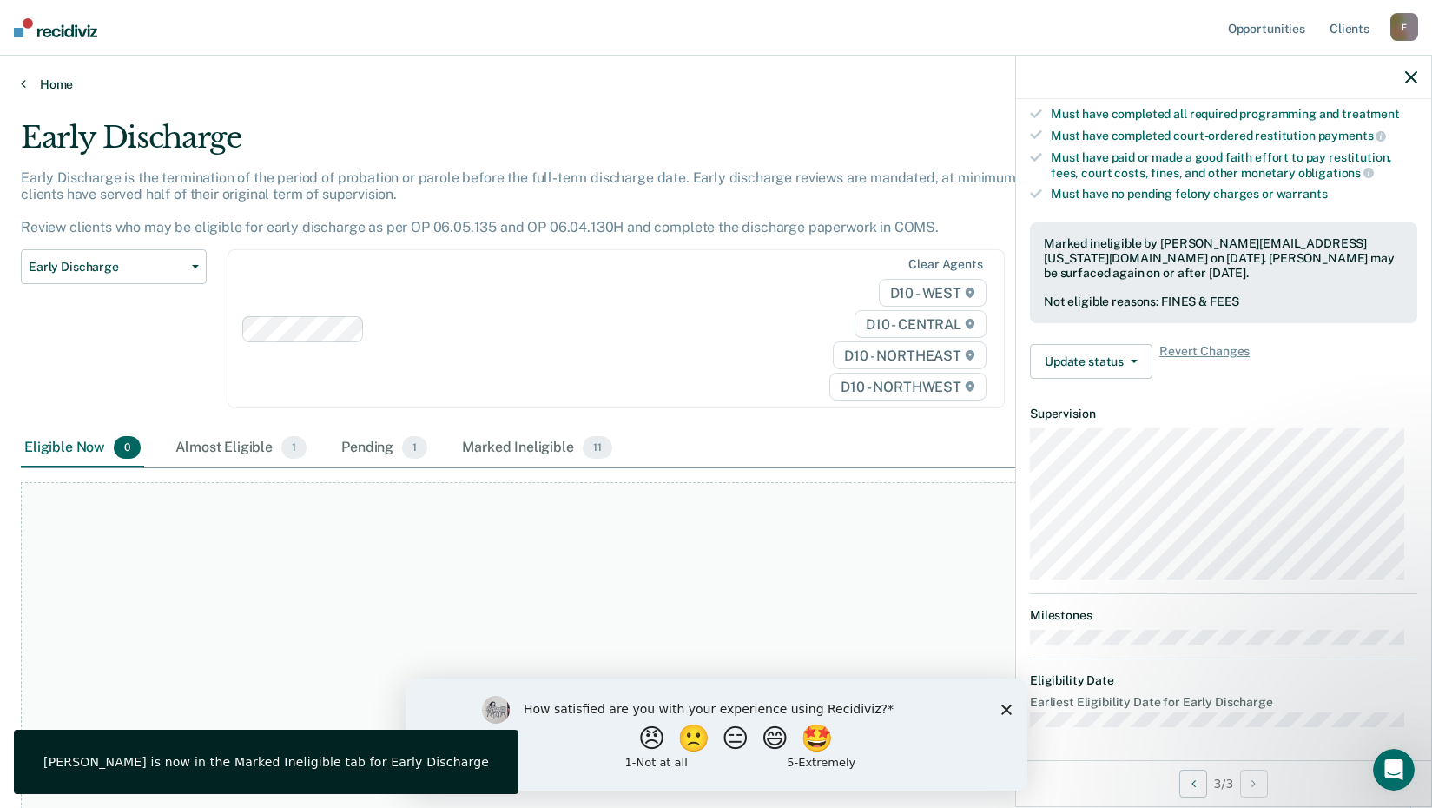
click at [53, 86] on link "Home" at bounding box center [716, 84] width 1391 height 16
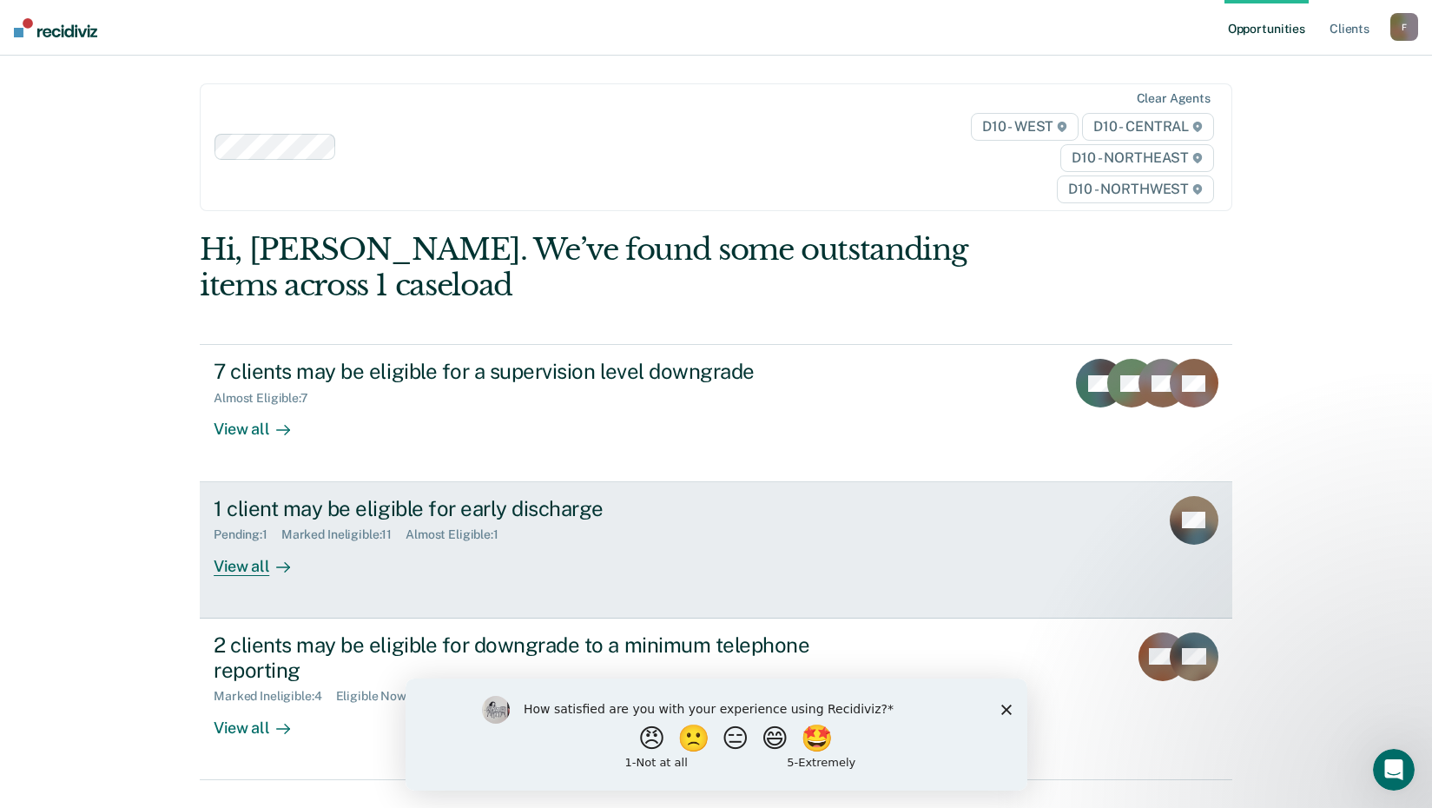
click at [368, 500] on div "1 client may be eligible for early discharge" at bounding box center [519, 508] width 610 height 25
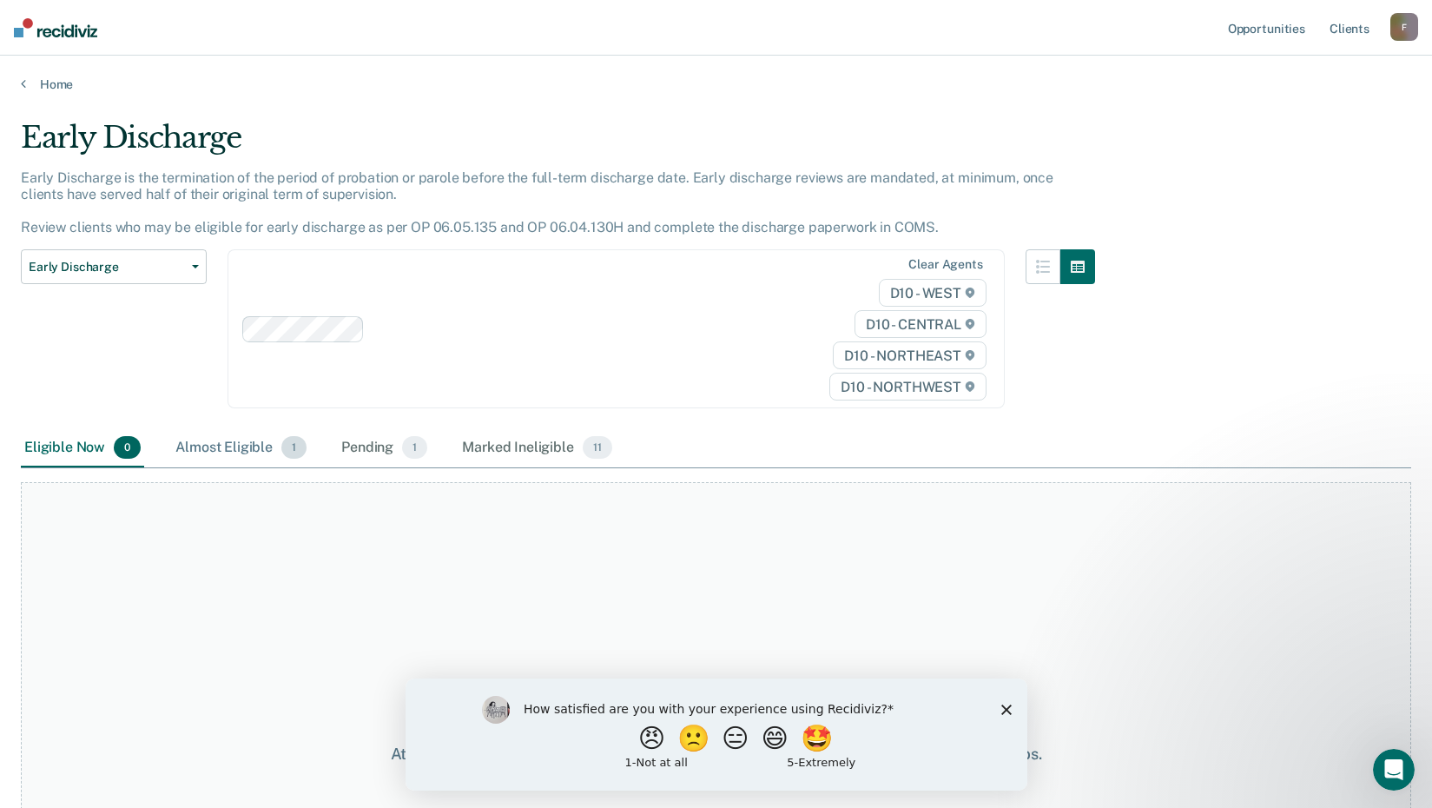
click at [220, 442] on div "Almost Eligible 1" at bounding box center [241, 448] width 138 height 38
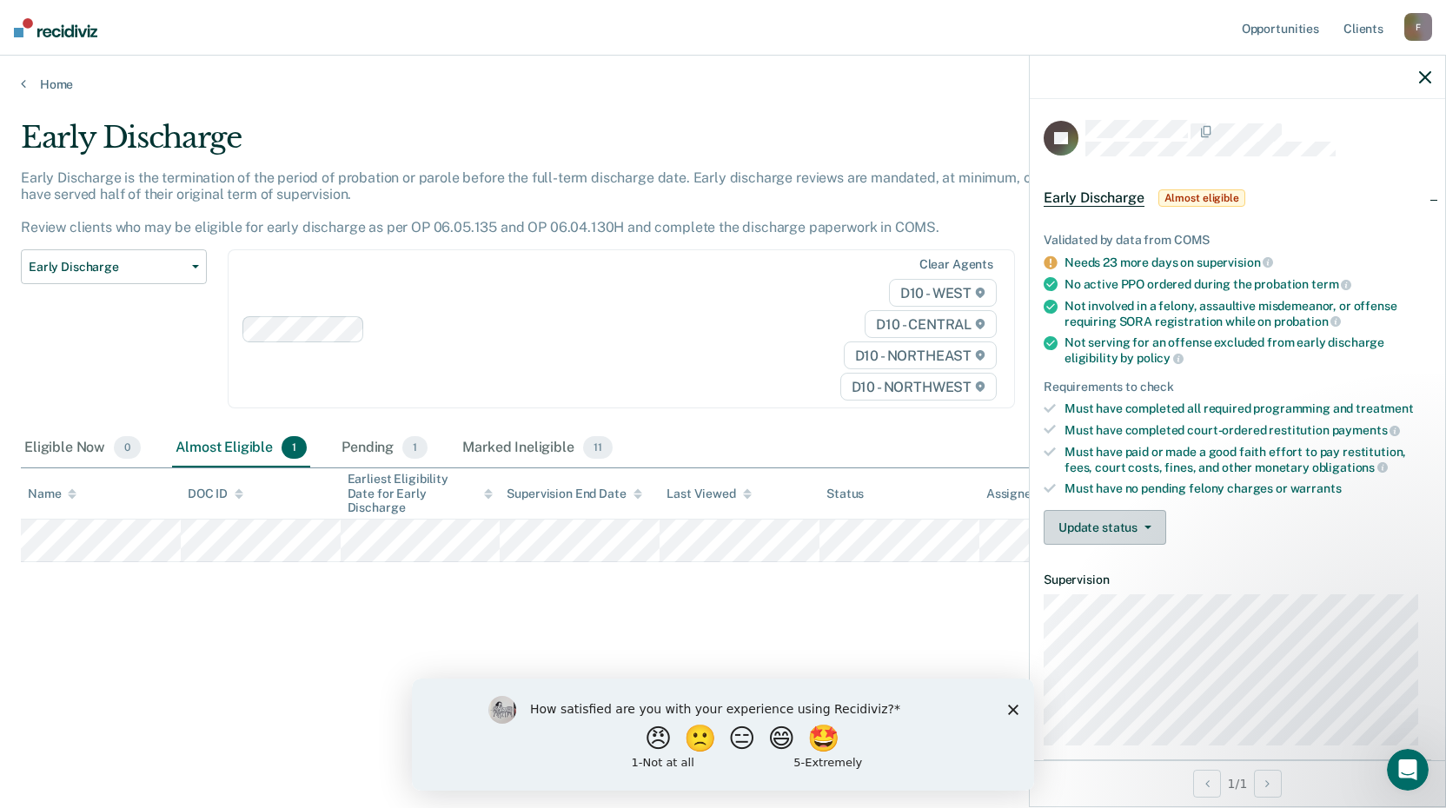
click at [1080, 519] on button "Update status" at bounding box center [1104, 527] width 122 height 35
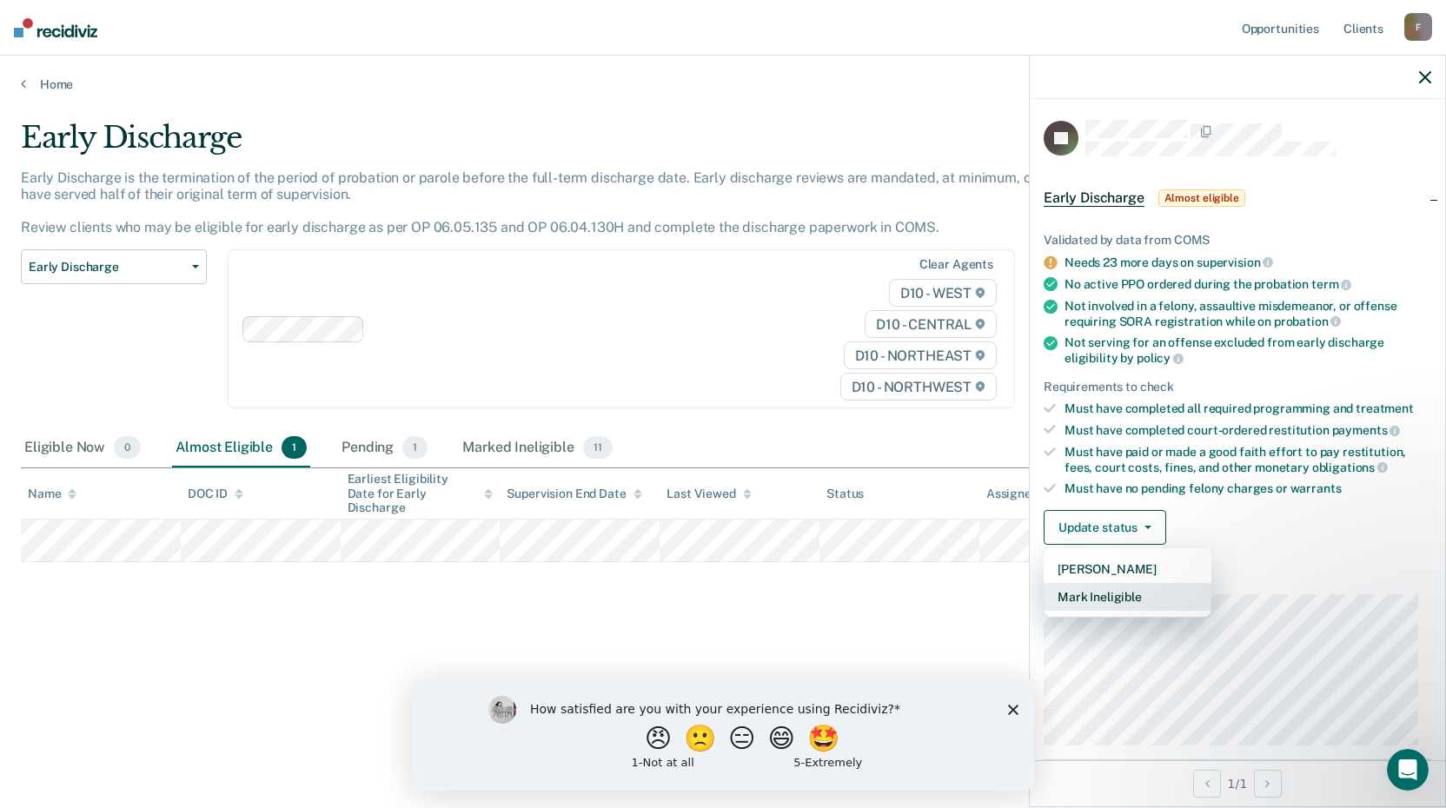
click at [1093, 596] on button "Mark Ineligible" at bounding box center [1127, 597] width 168 height 28
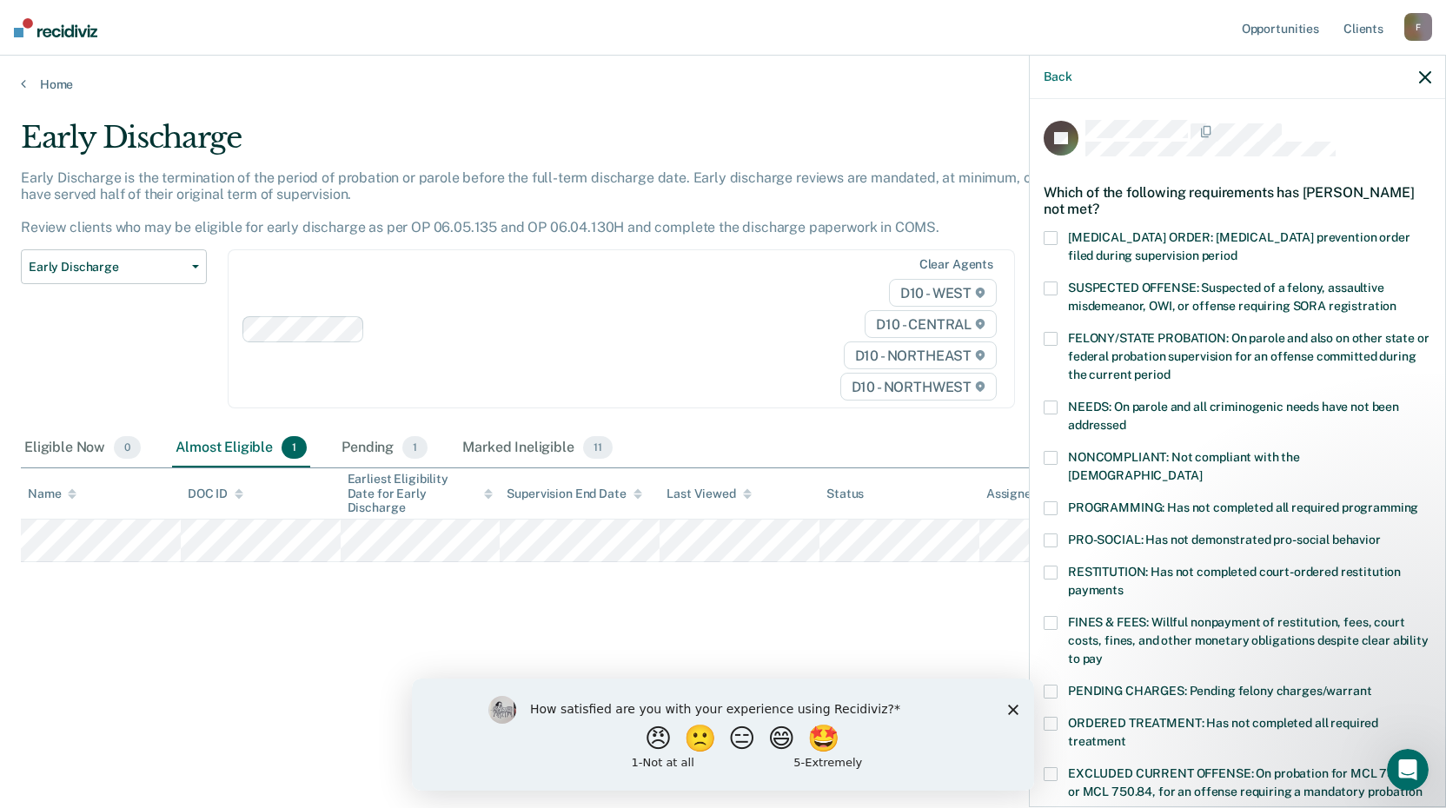
click at [1044, 616] on span at bounding box center [1050, 623] width 14 height 14
click at [1102, 652] on input "FINES & FEES: Willful nonpayment of restitution, fees, court costs, fines, and …" at bounding box center [1102, 652] width 0 height 0
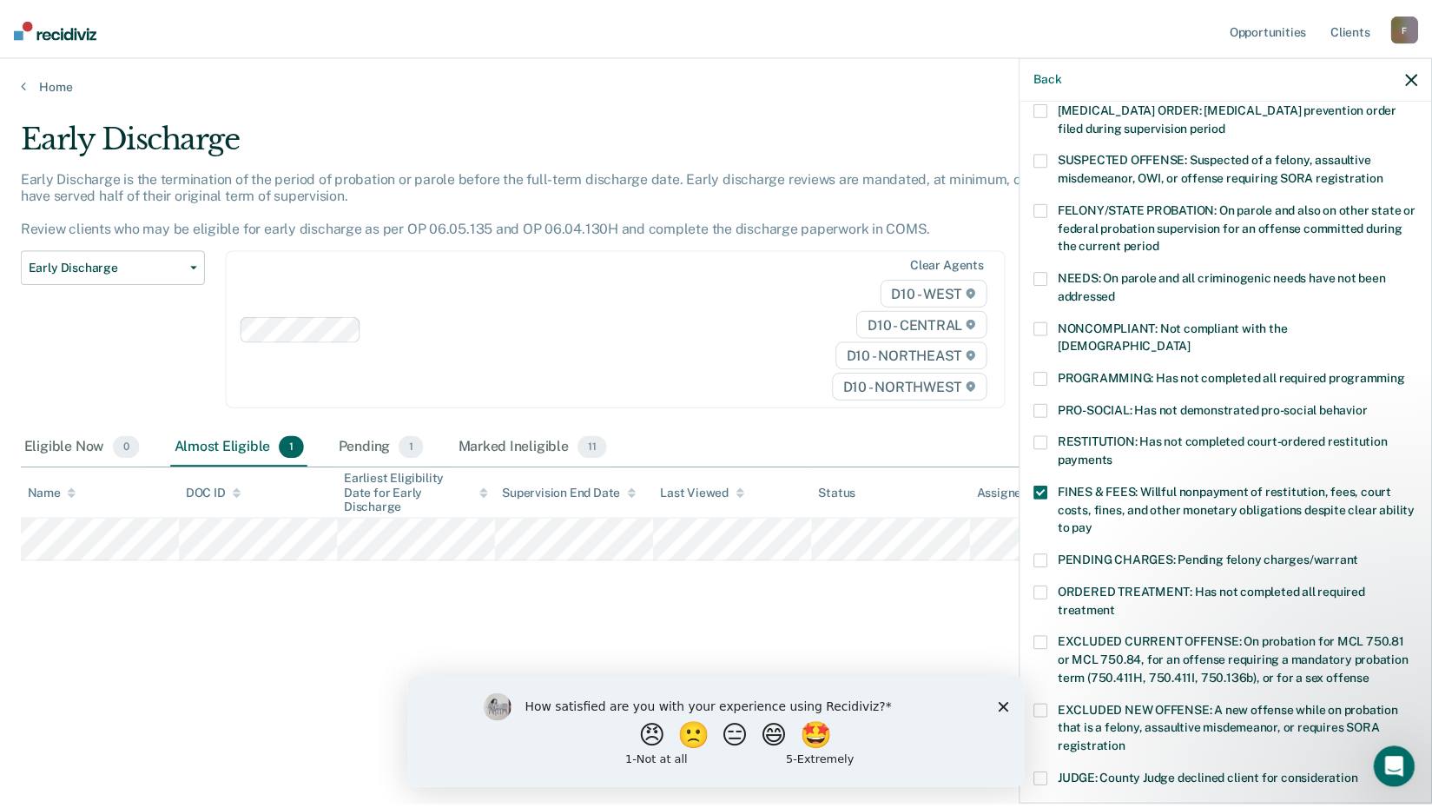
scroll to position [388, 0]
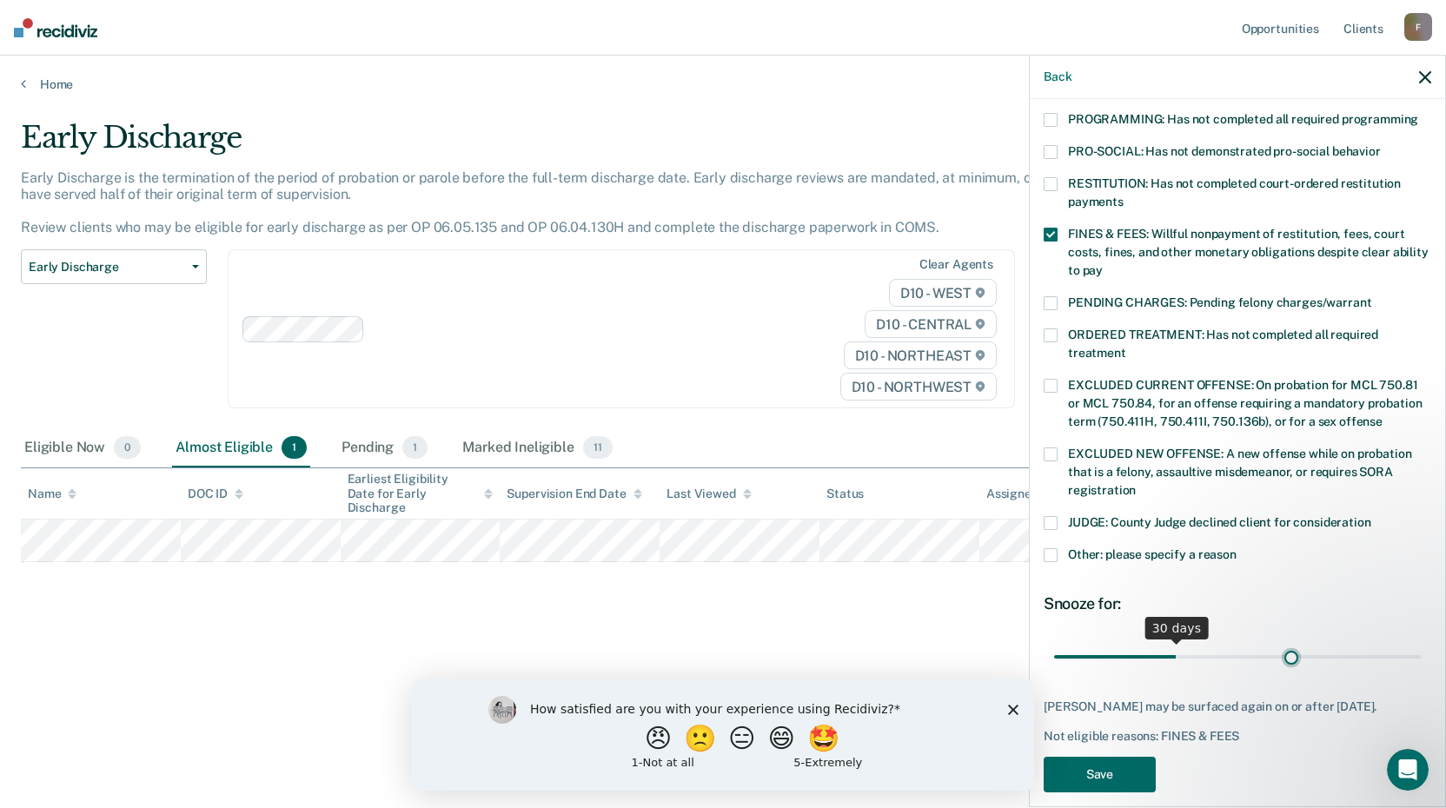
type input "59"
click at [1280, 641] on input "range" at bounding box center [1237, 656] width 367 height 30
click at [1104, 768] on button "Save" at bounding box center [1099, 775] width 112 height 36
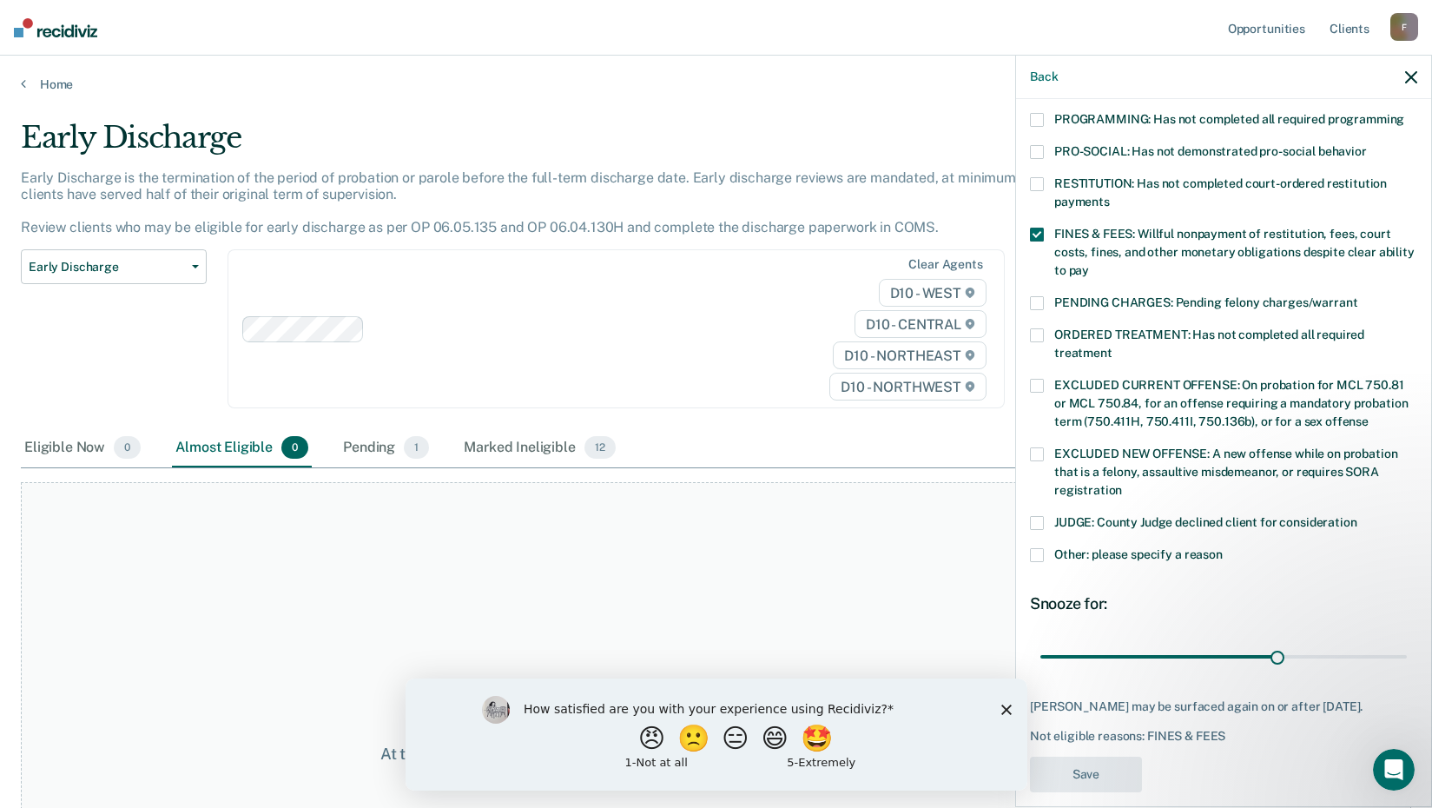
scroll to position [294, 0]
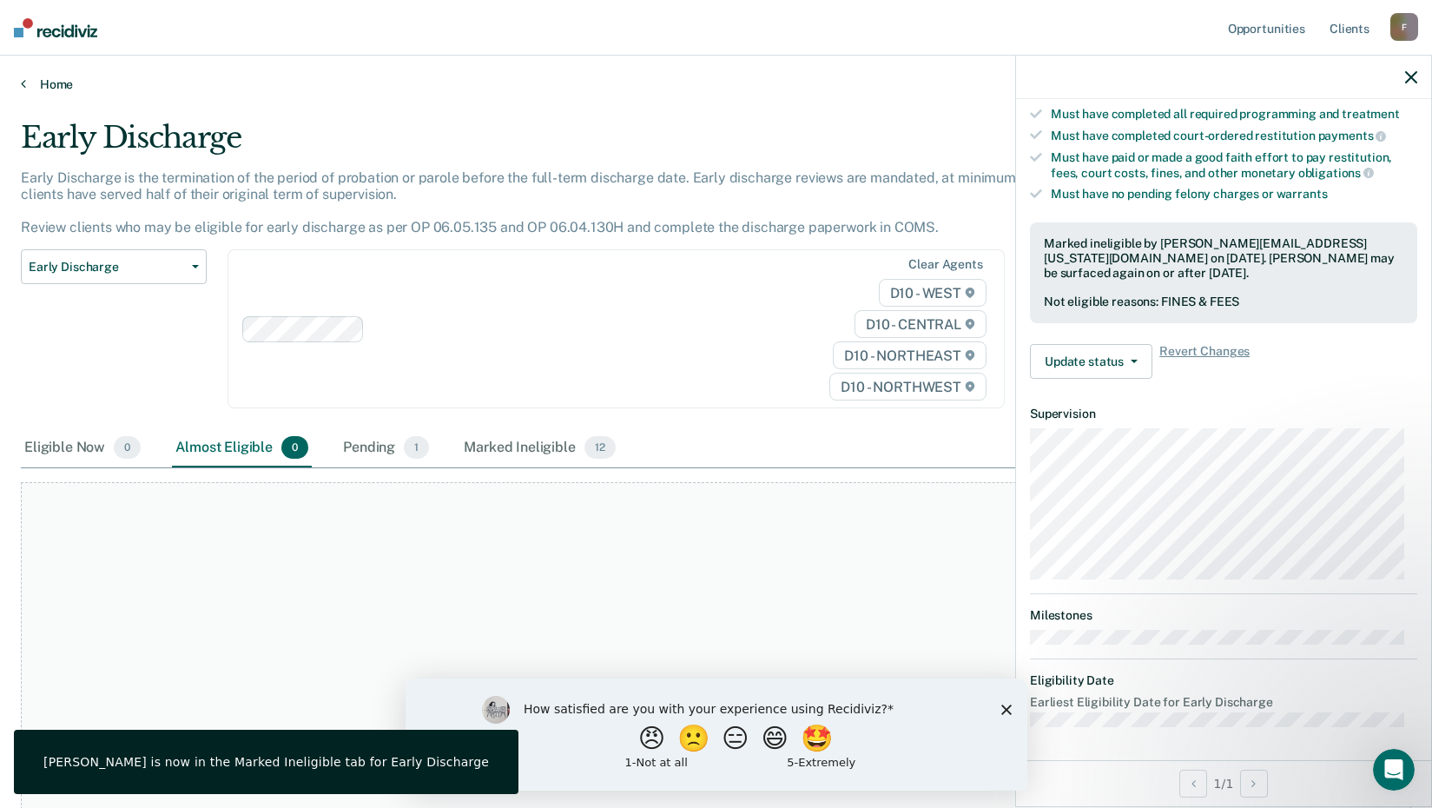
click at [56, 84] on link "Home" at bounding box center [716, 84] width 1391 height 16
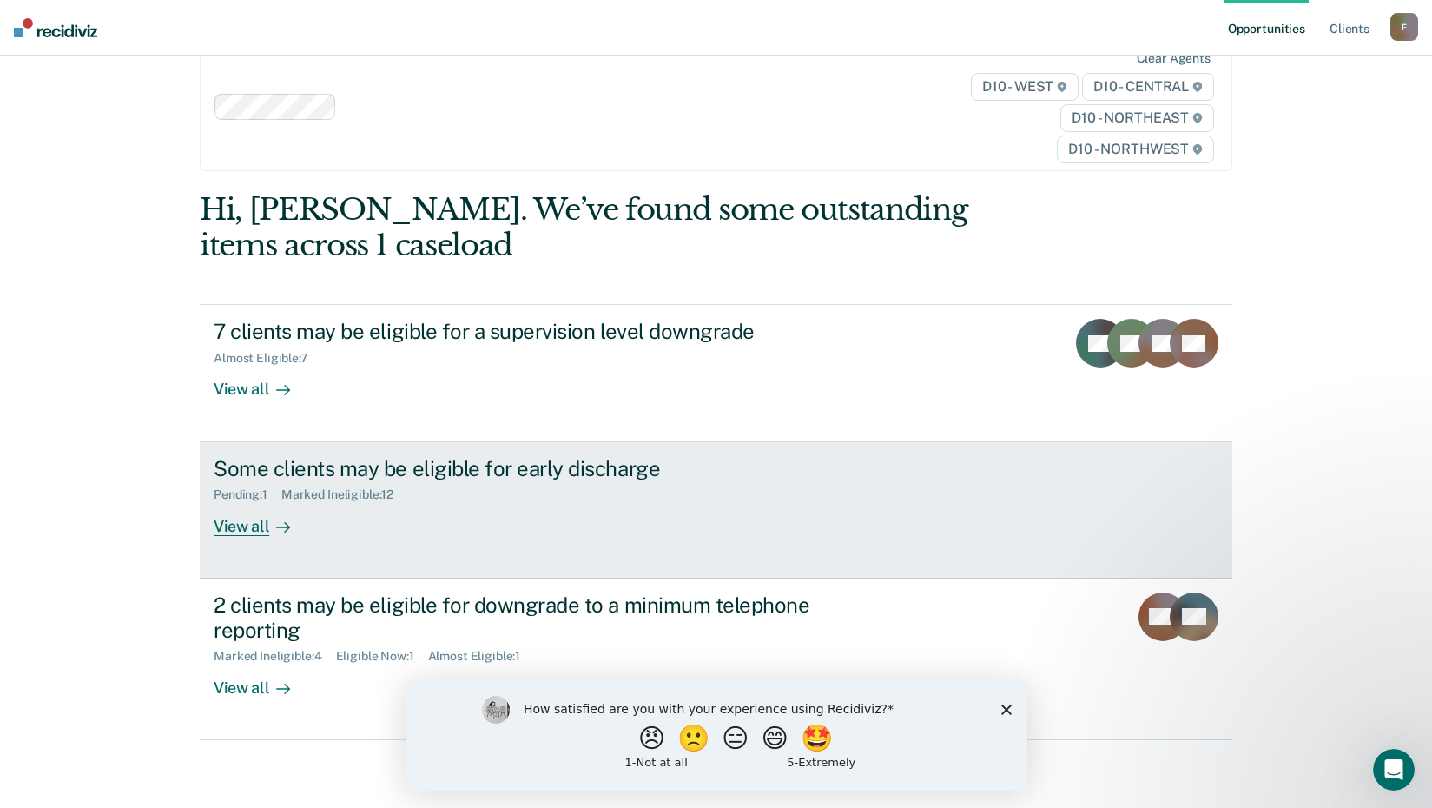
scroll to position [79, 0]
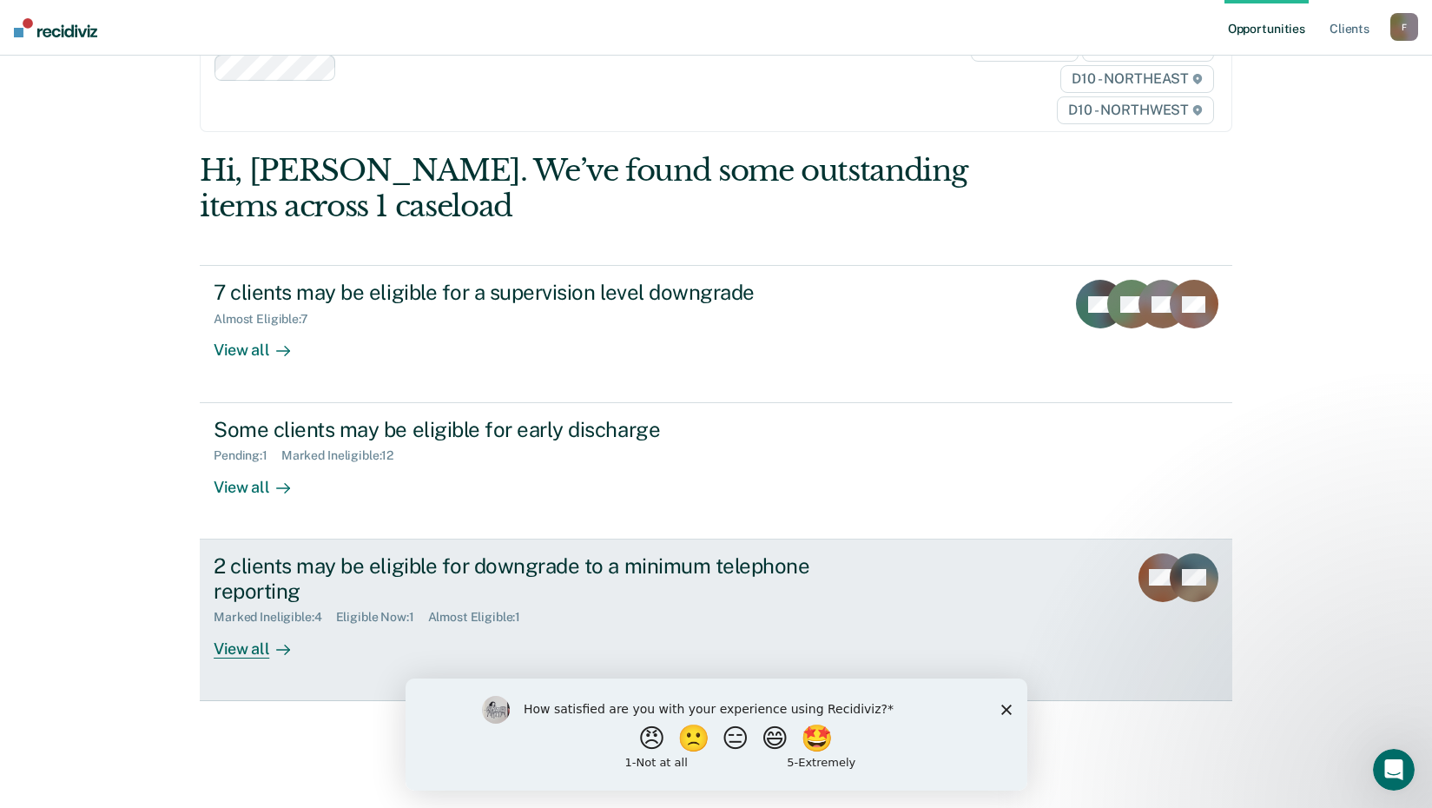
click at [1149, 580] on rect at bounding box center [1163, 577] width 49 height 49
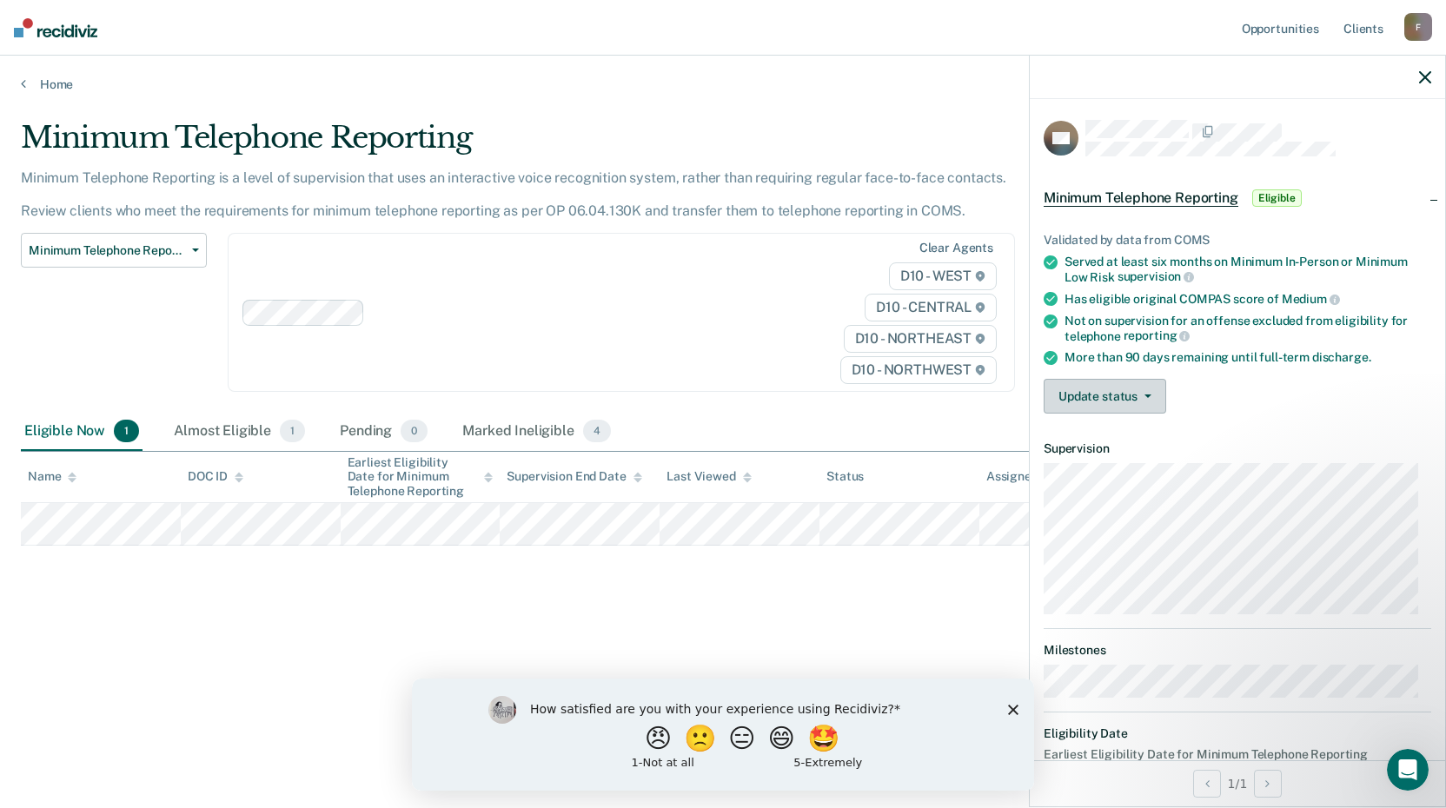
click at [1093, 408] on button "Update status" at bounding box center [1104, 396] width 122 height 35
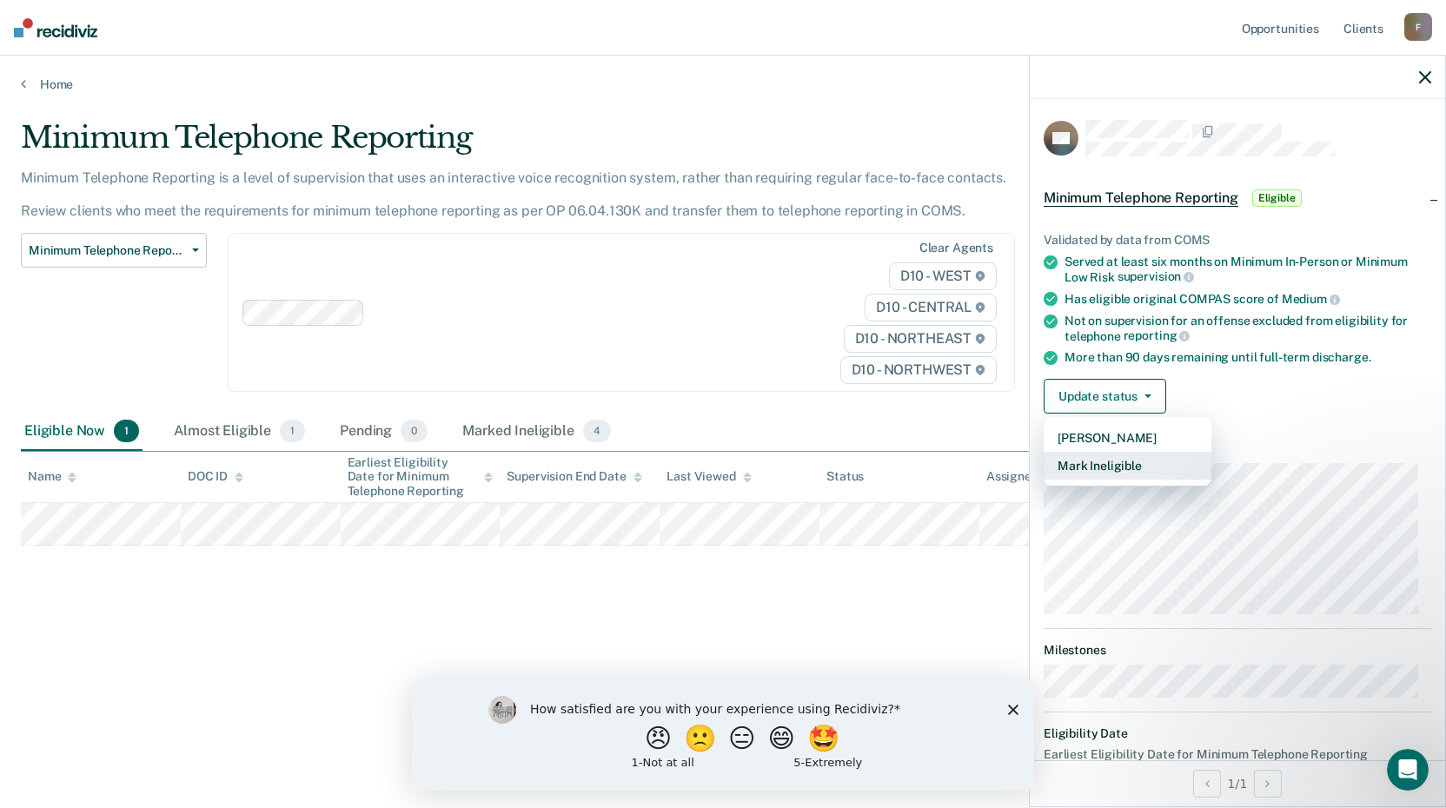
click at [1103, 472] on button "Mark Ineligible" at bounding box center [1127, 466] width 168 height 28
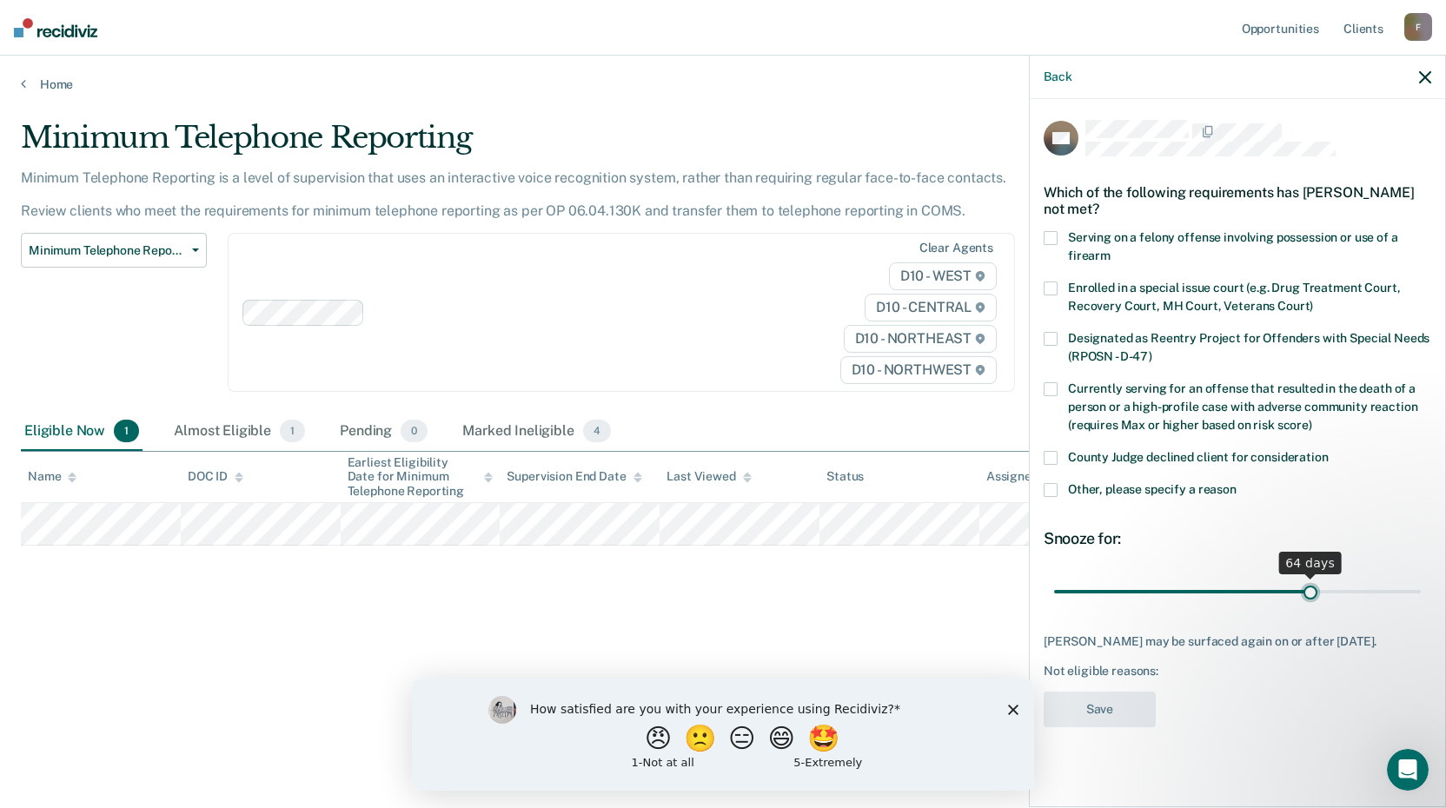
type input "64"
click at [1309, 589] on input "range" at bounding box center [1237, 591] width 367 height 30
click at [1422, 74] on icon "button" at bounding box center [1425, 77] width 12 height 12
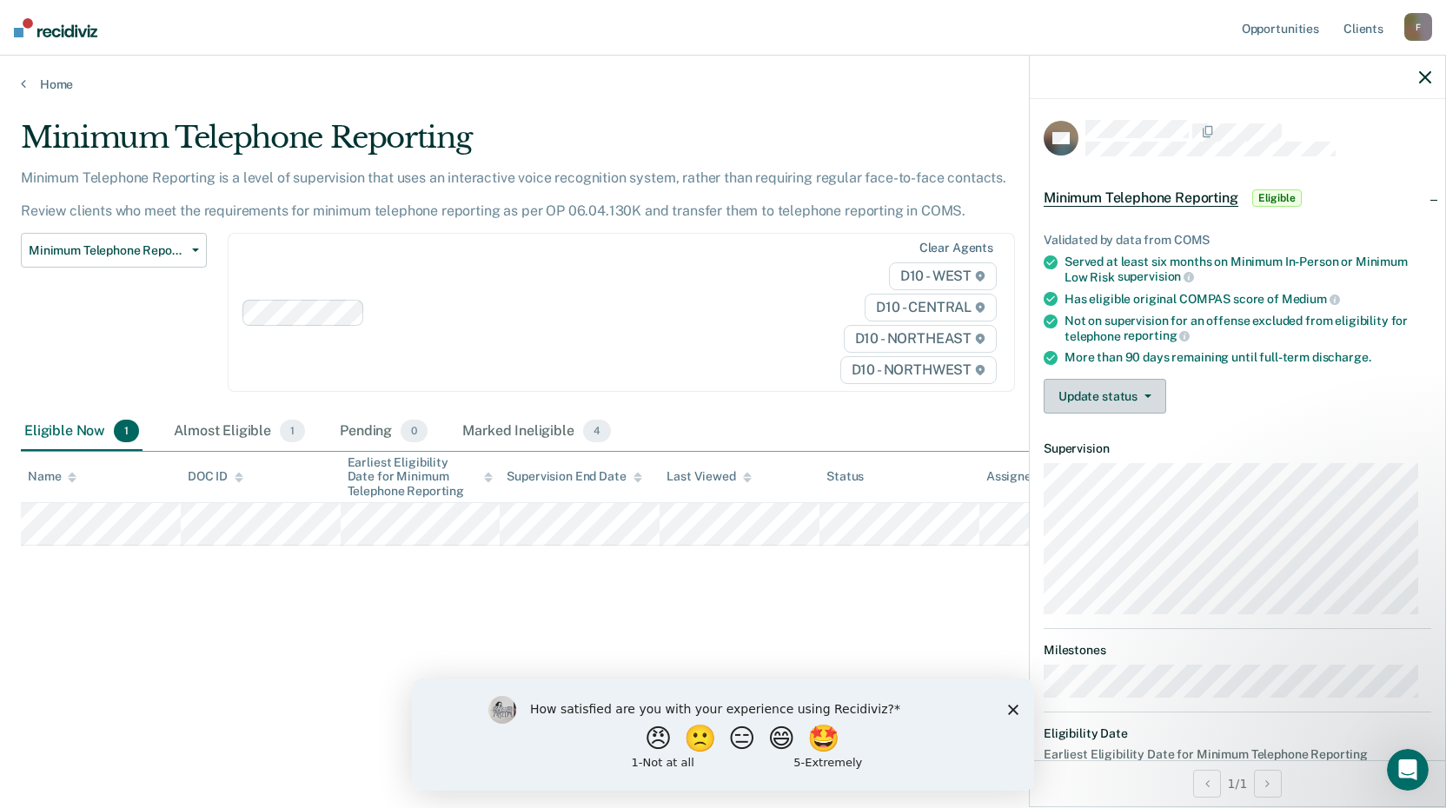
click at [1060, 410] on button "Update status" at bounding box center [1104, 396] width 122 height 35
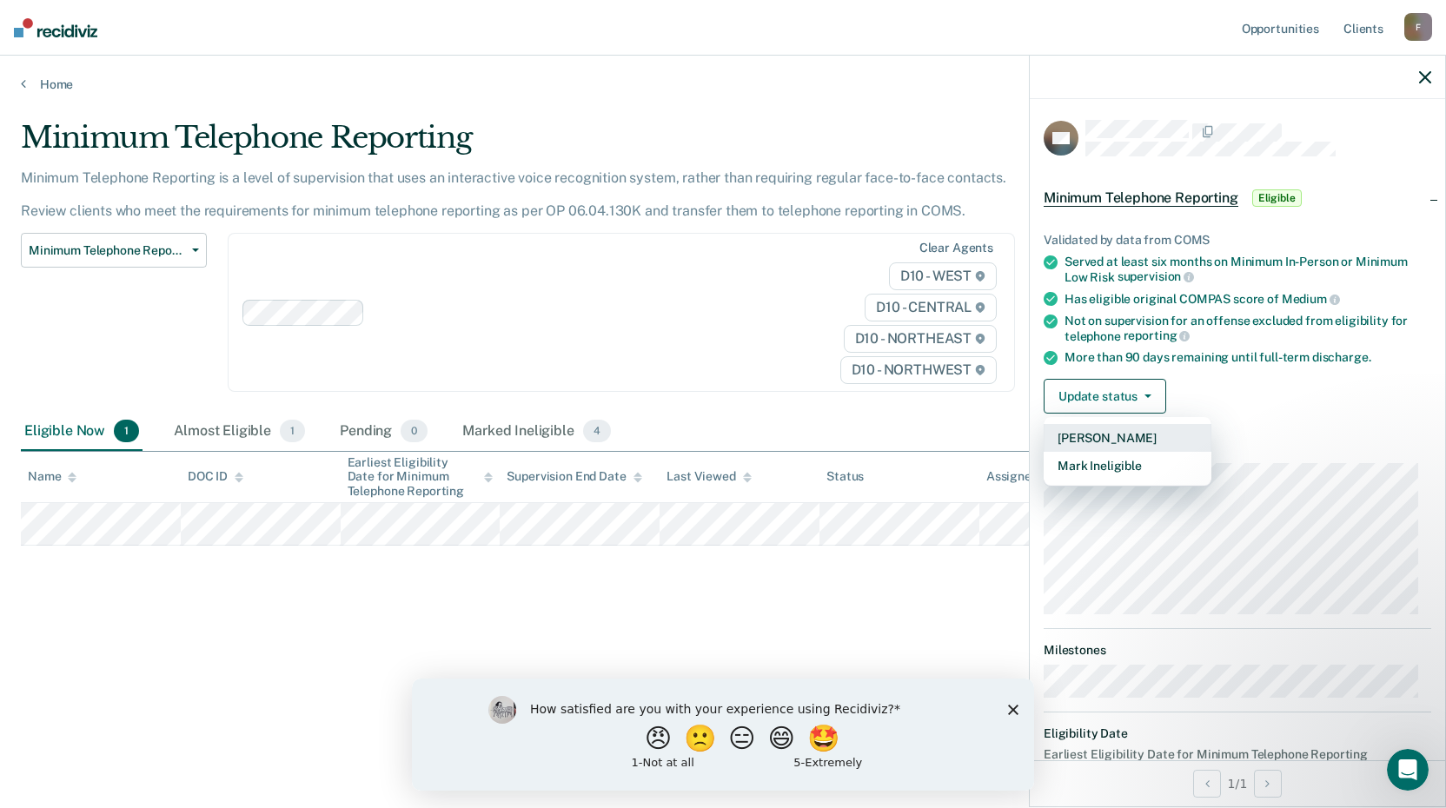
click at [1075, 436] on button "Mark Pending" at bounding box center [1127, 438] width 168 height 28
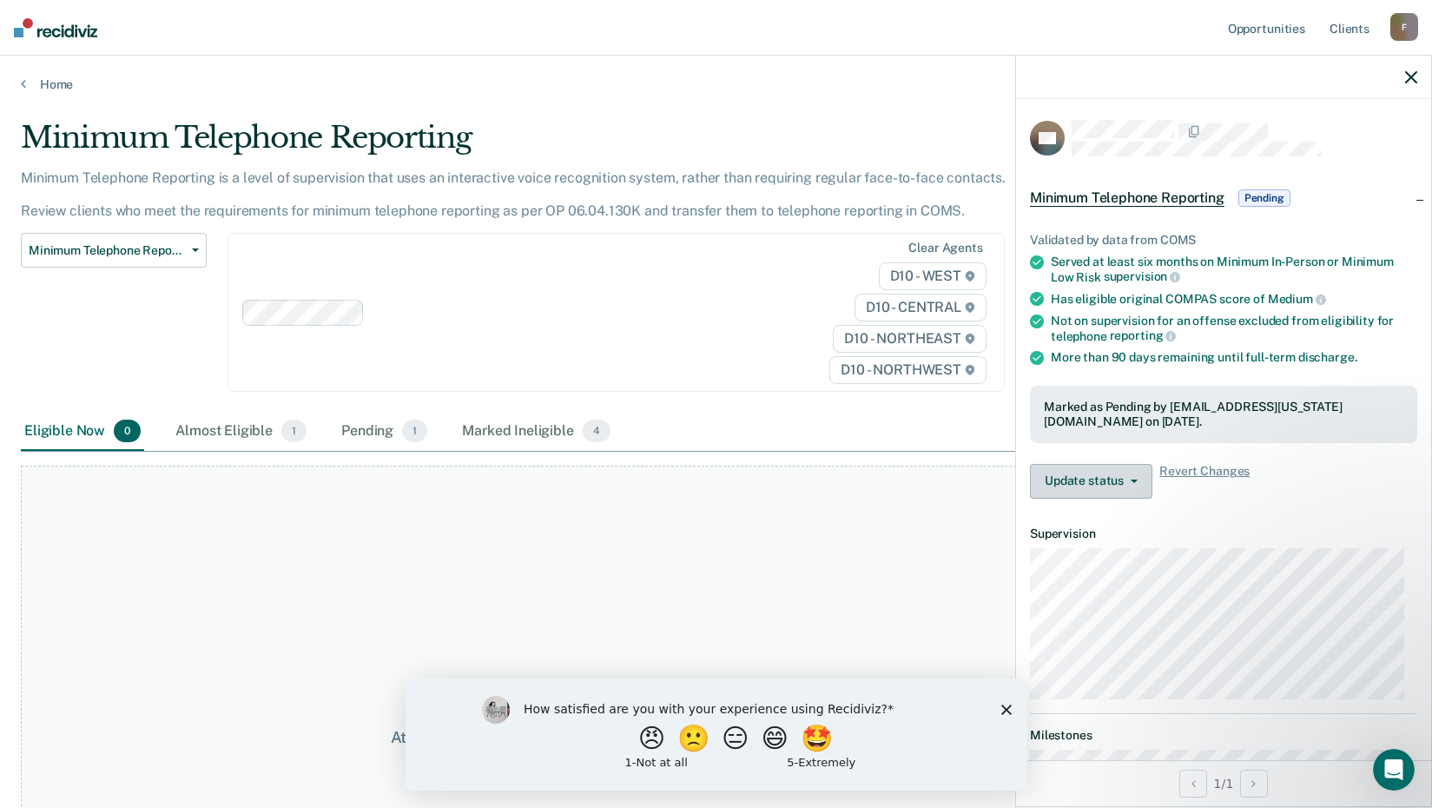
click at [1108, 483] on button "Update status" at bounding box center [1091, 481] width 122 height 35
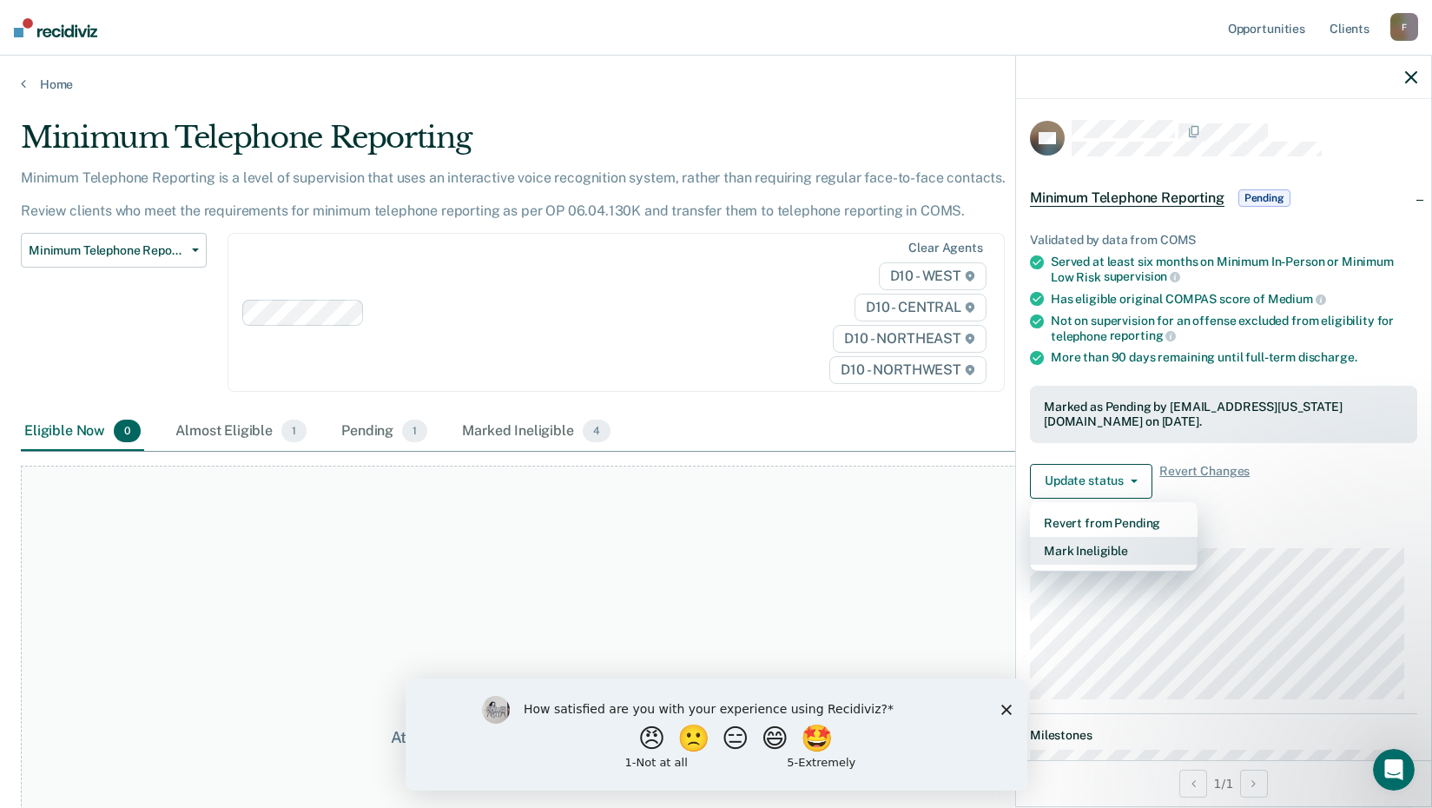
click at [1099, 546] on button "Mark Ineligible" at bounding box center [1114, 551] width 168 height 28
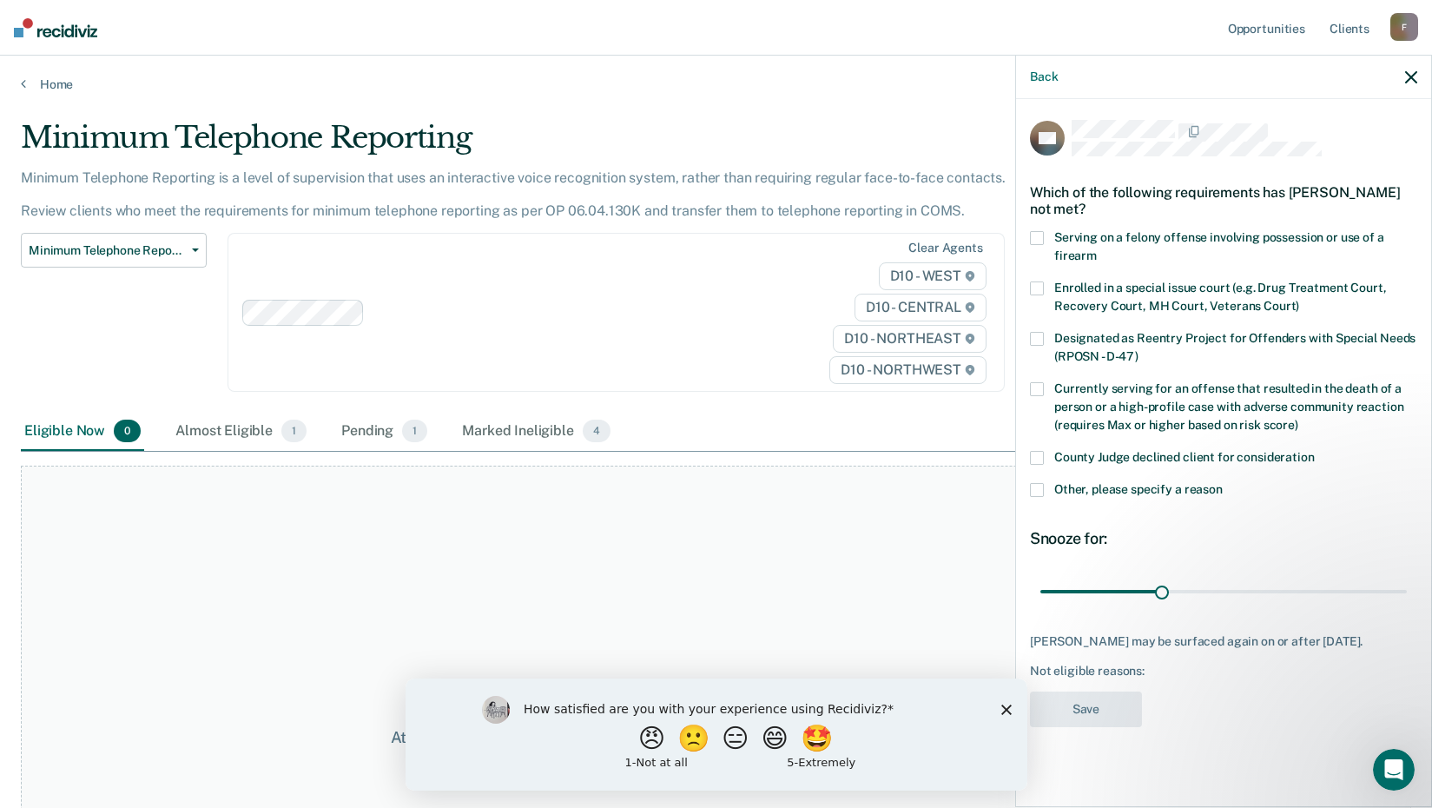
click at [1040, 492] on span at bounding box center [1037, 490] width 14 height 14
click at [1223, 483] on input "Other, please specify a reason" at bounding box center [1223, 483] width 0 height 0
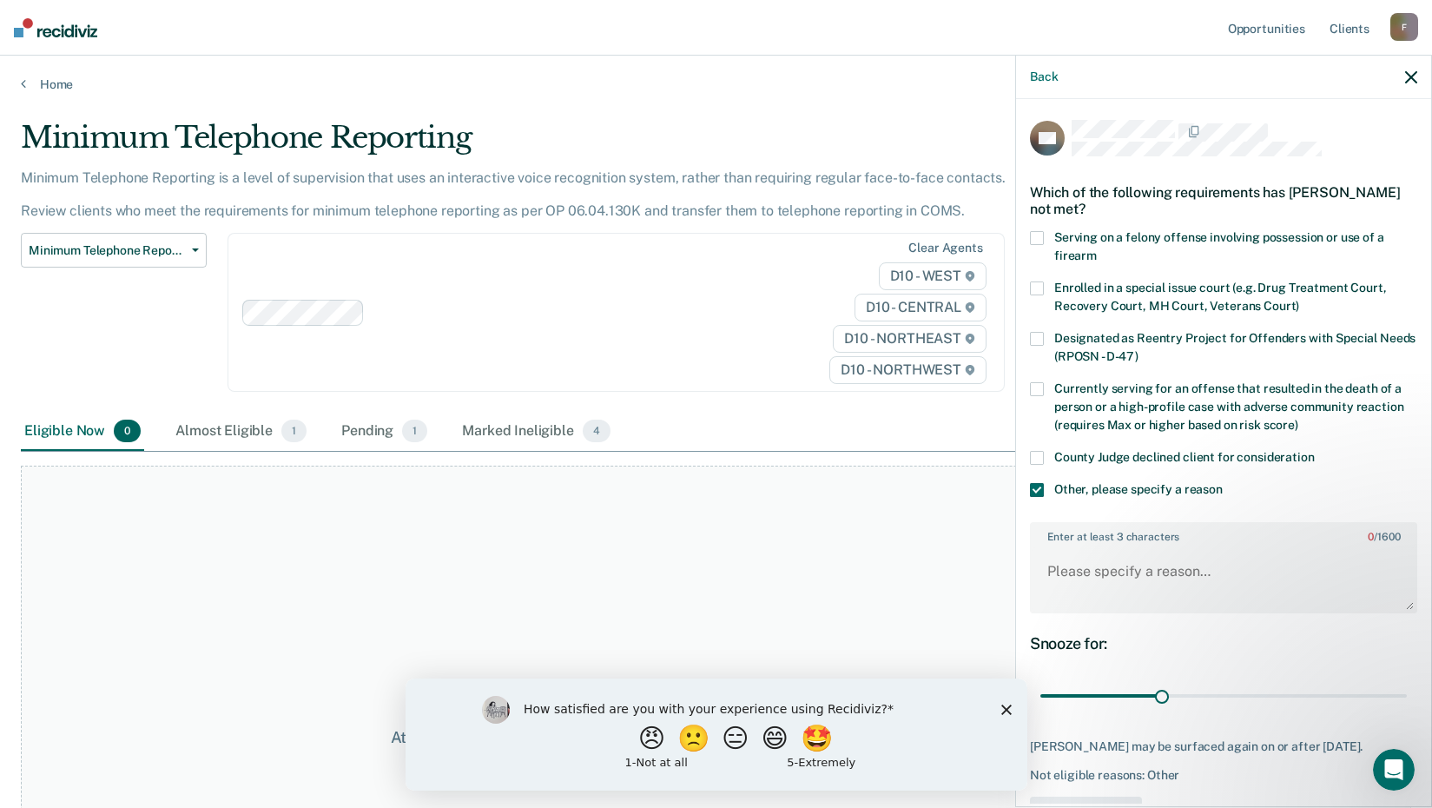
click at [1038, 486] on span at bounding box center [1037, 490] width 14 height 14
click at [1223, 483] on input "Other, please specify a reason" at bounding box center [1223, 483] width 0 height 0
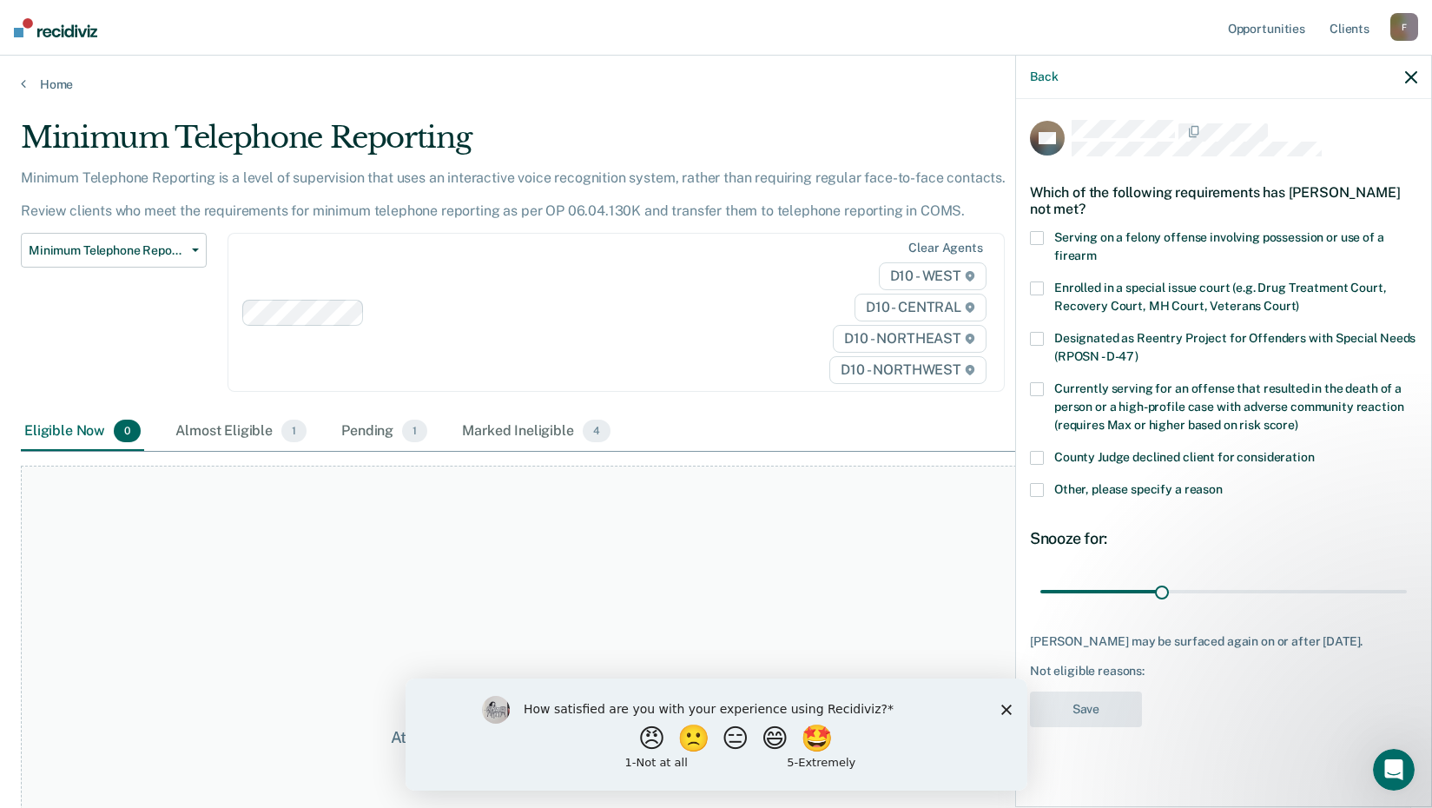
click at [1042, 456] on span at bounding box center [1037, 458] width 14 height 14
click at [1315, 451] on input "County Judge declined client for consideration" at bounding box center [1315, 451] width 0 height 0
type input "56"
click at [1265, 585] on input "range" at bounding box center [1224, 591] width 367 height 30
click at [1099, 713] on button "Save" at bounding box center [1086, 709] width 112 height 36
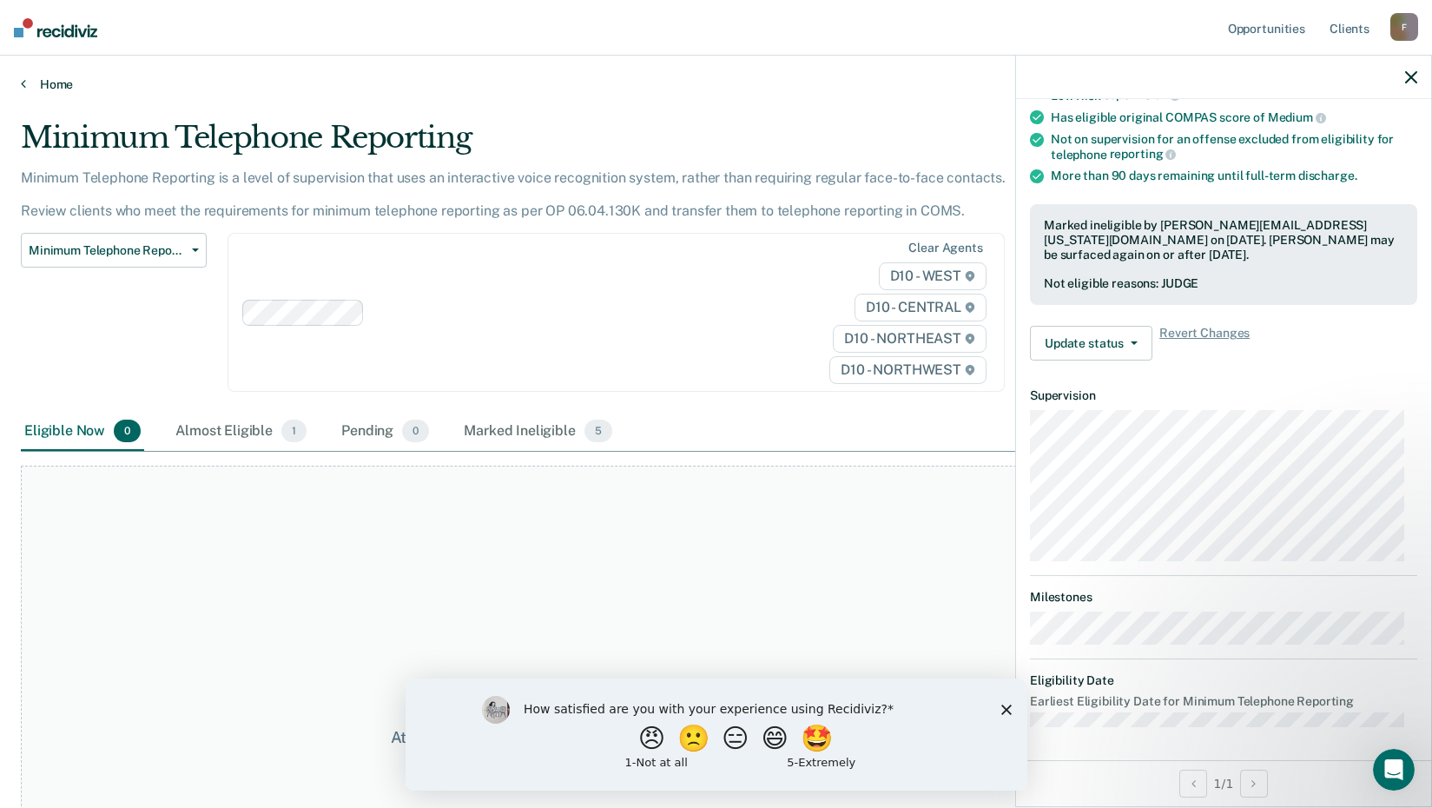
click at [59, 89] on link "Home" at bounding box center [716, 84] width 1391 height 16
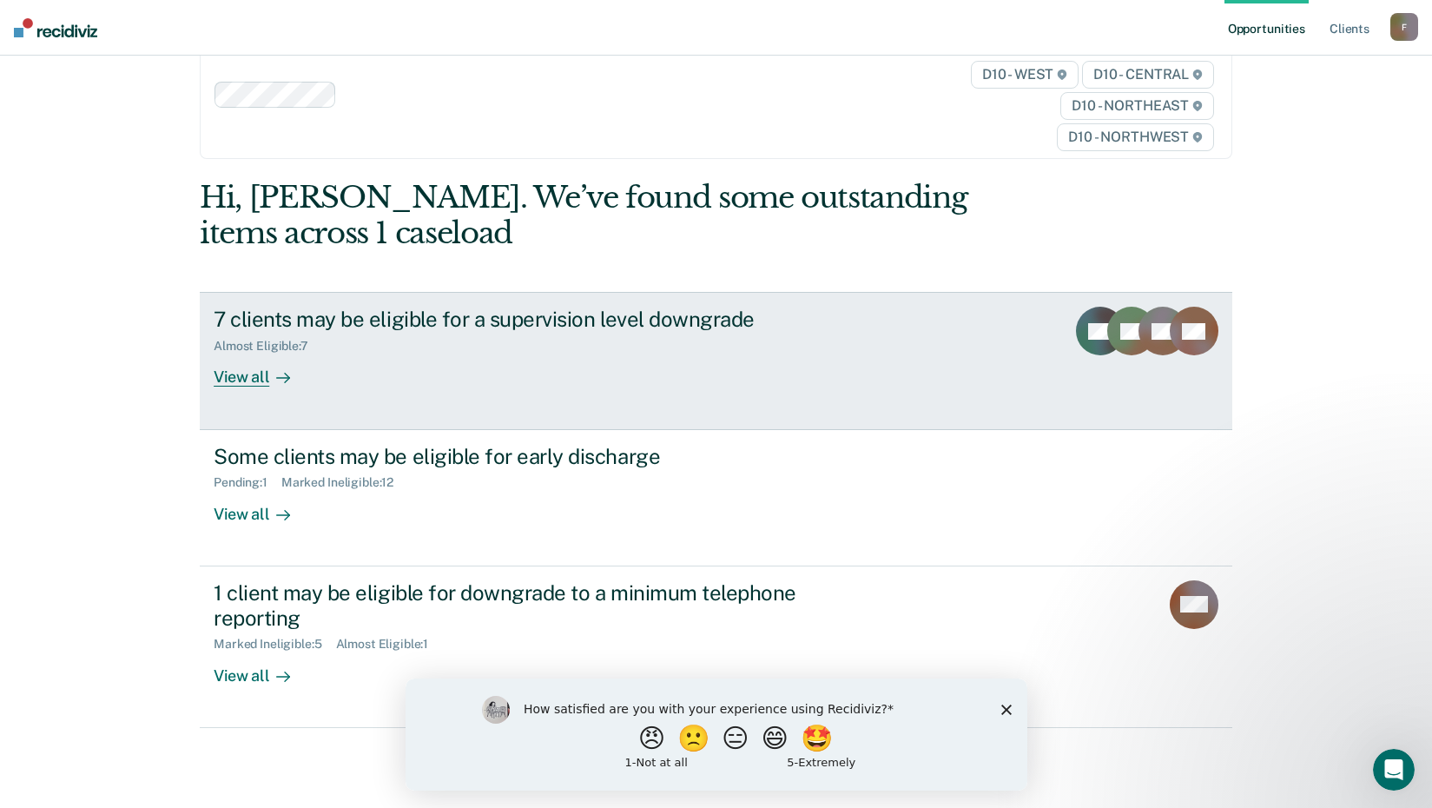
scroll to position [79, 0]
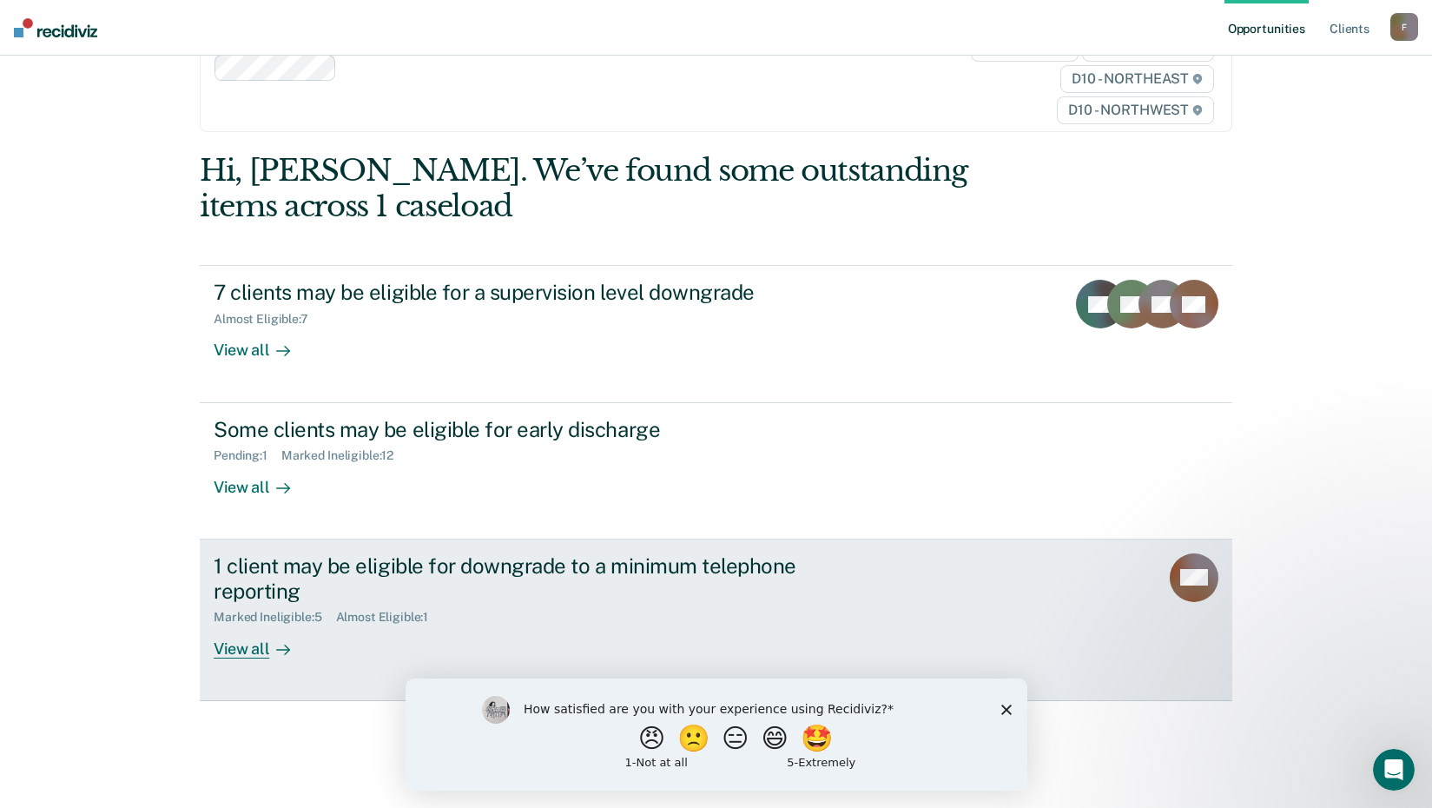
click at [288, 617] on div "Marked Ineligible : 5" at bounding box center [275, 617] width 122 height 15
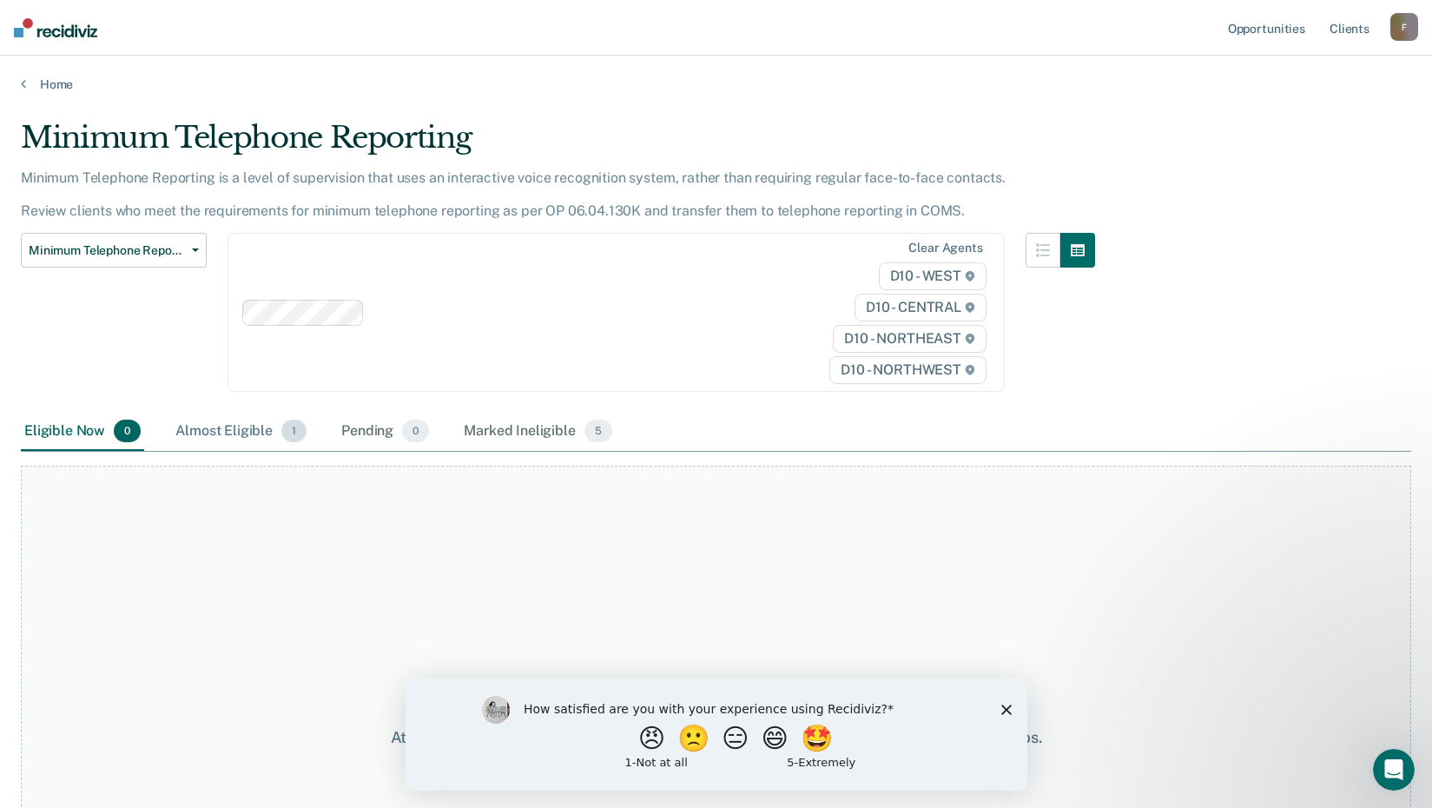
click at [228, 437] on div "Almost Eligible 1" at bounding box center [241, 432] width 138 height 38
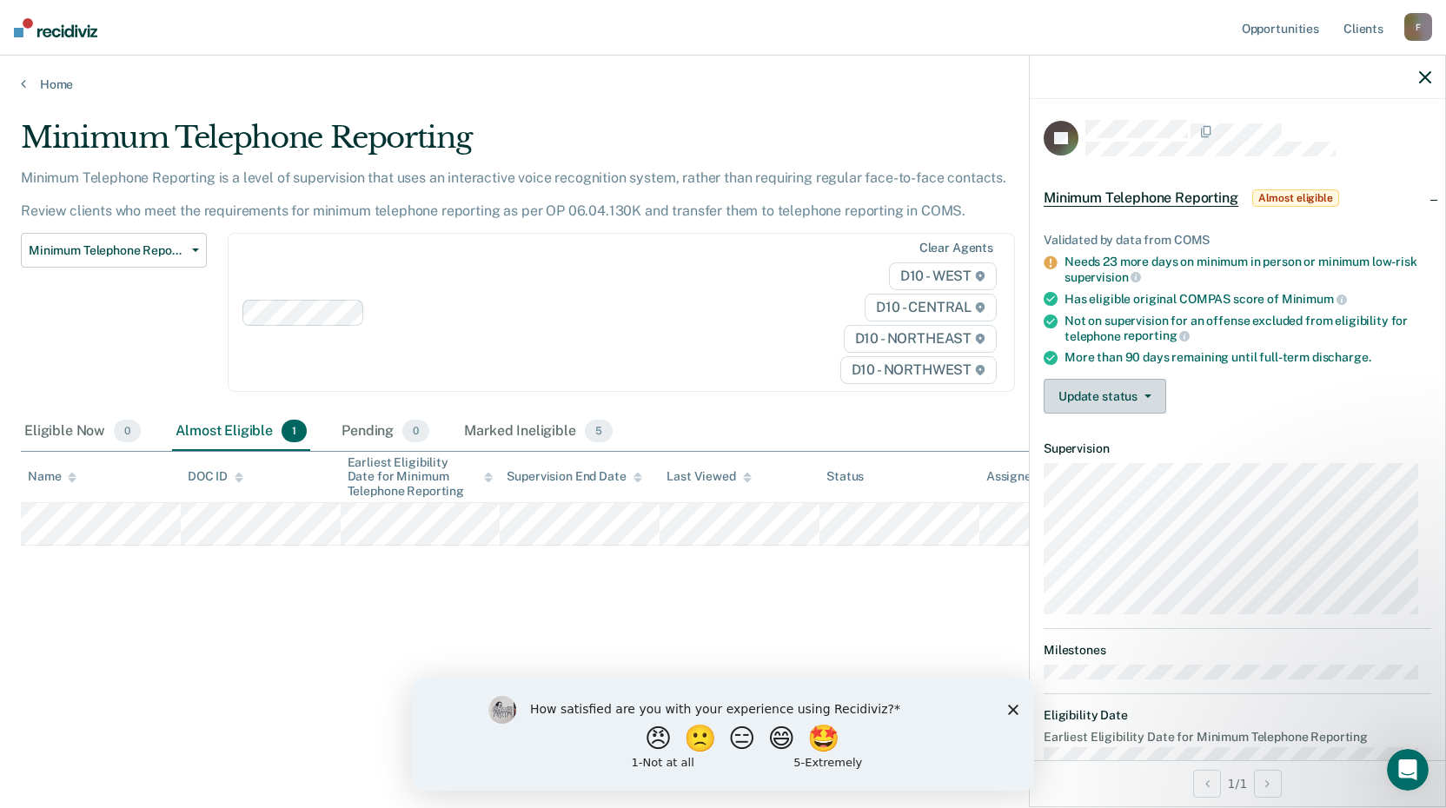
click at [1121, 400] on button "Update status" at bounding box center [1104, 396] width 122 height 35
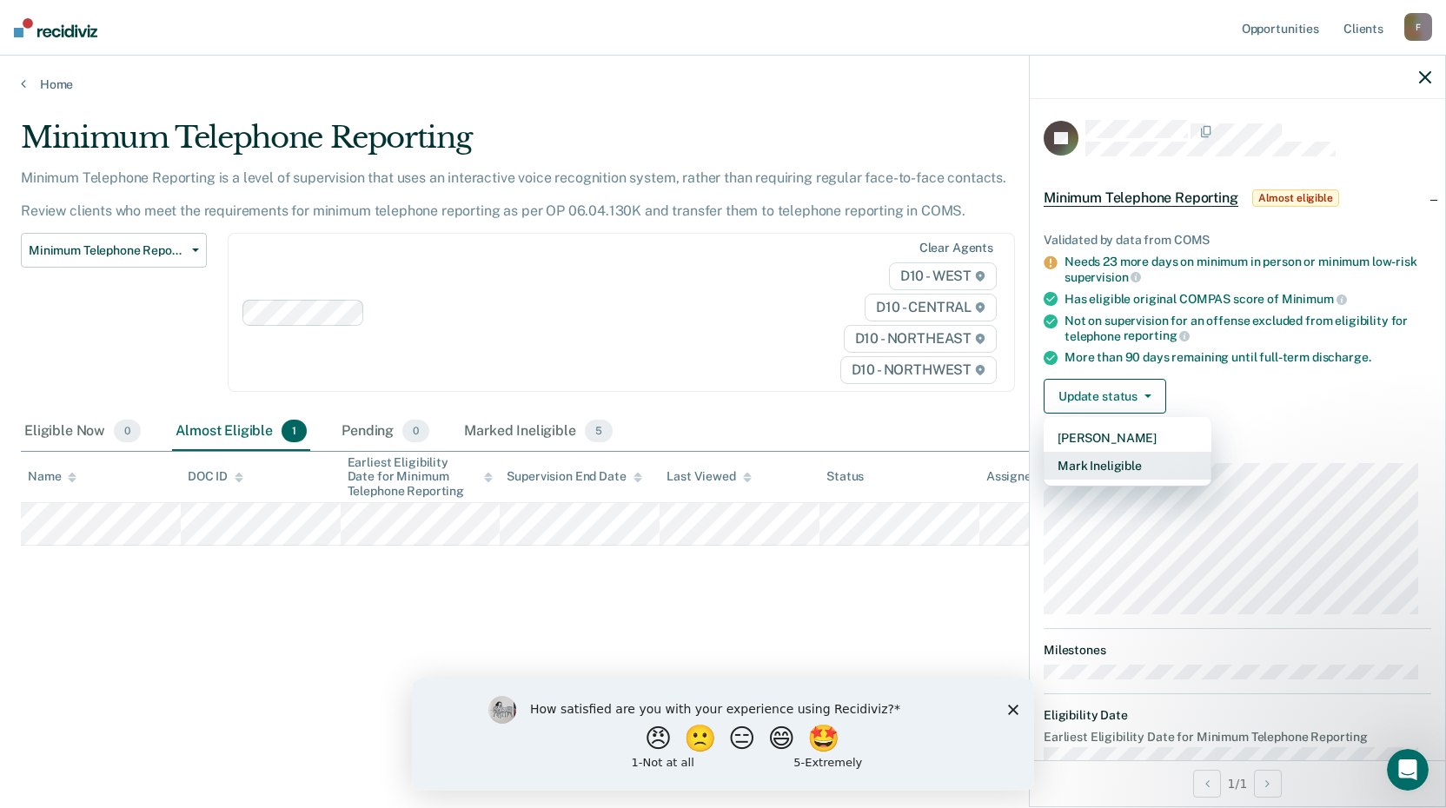
click at [1168, 460] on button "Mark Ineligible" at bounding box center [1127, 466] width 168 height 28
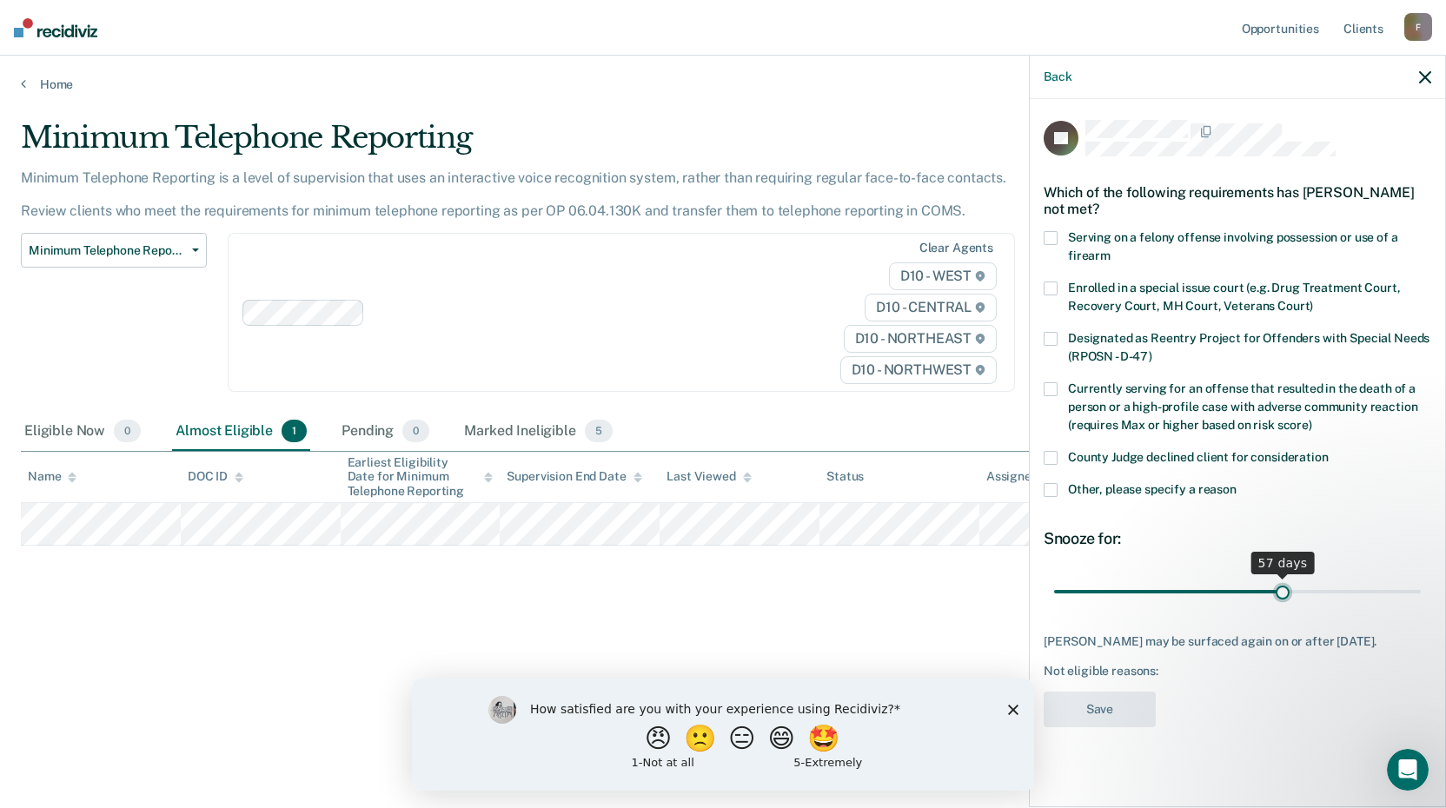
type input "57"
click at [1281, 586] on input "range" at bounding box center [1237, 591] width 367 height 30
click at [1064, 485] on label "Other, please specify a reason" at bounding box center [1236, 492] width 387 height 18
click at [1236, 483] on input "Other, please specify a reason" at bounding box center [1236, 483] width 0 height 0
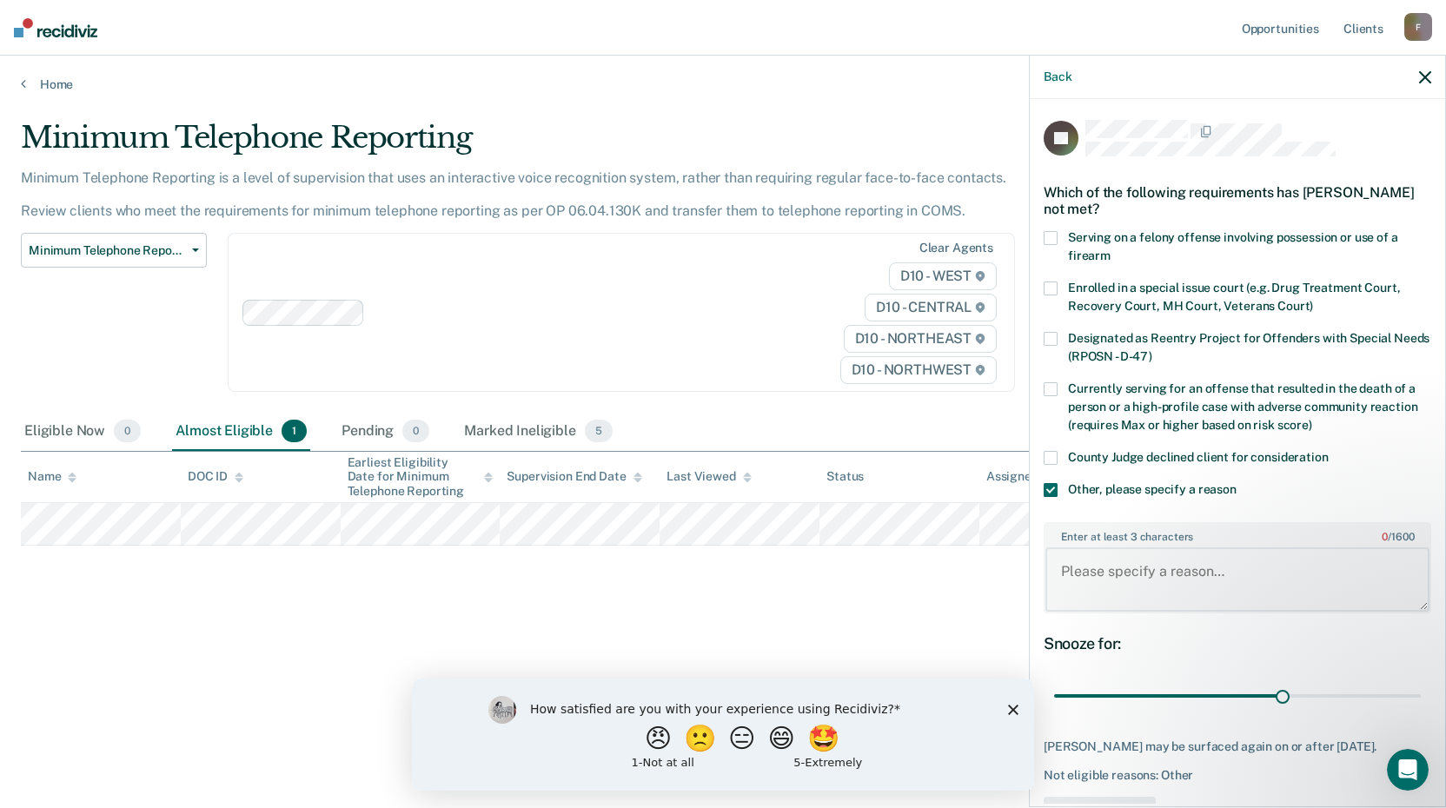
click at [1107, 575] on textarea "Enter at least 3 characters 0 / 1600" at bounding box center [1237, 579] width 384 height 64
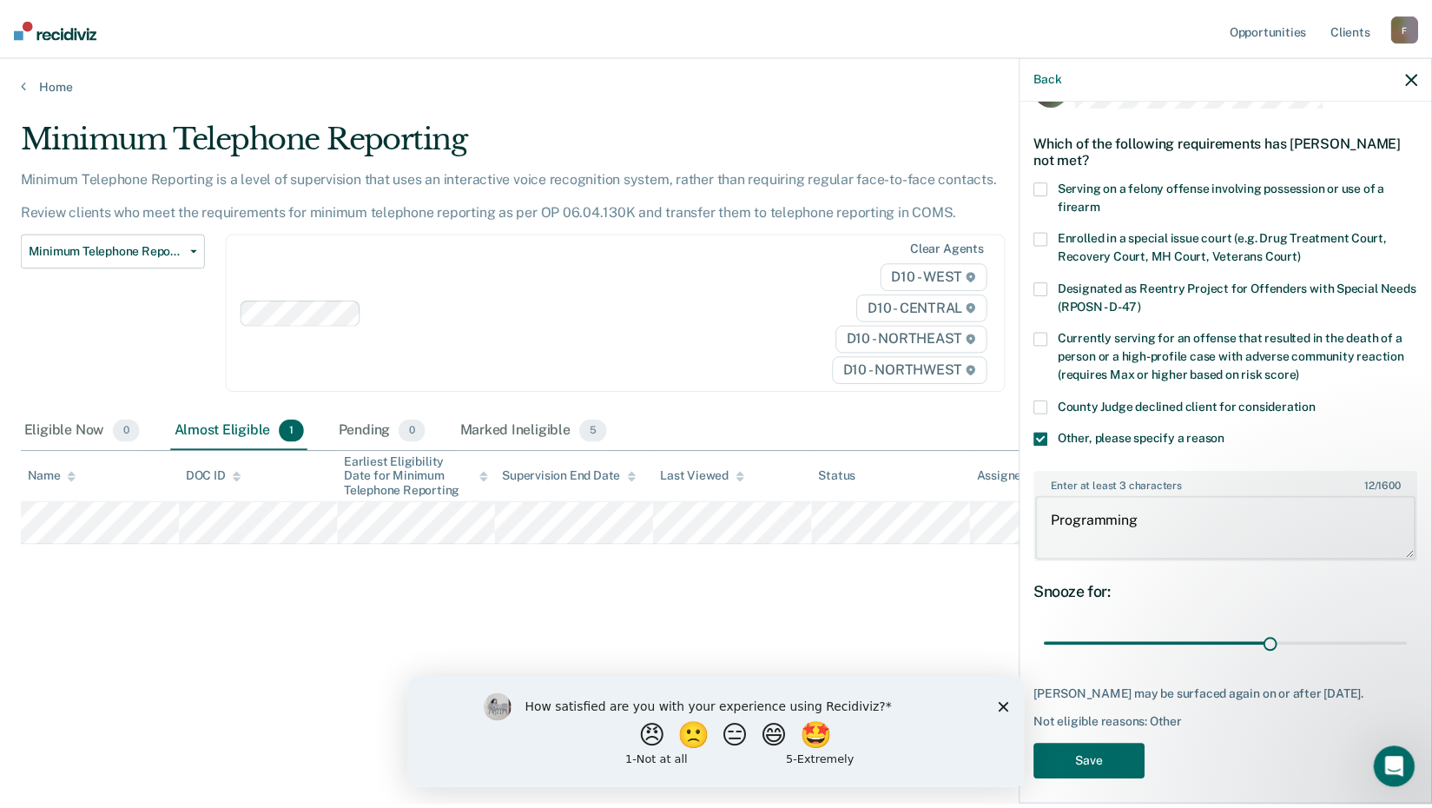
scroll to position [73, 0]
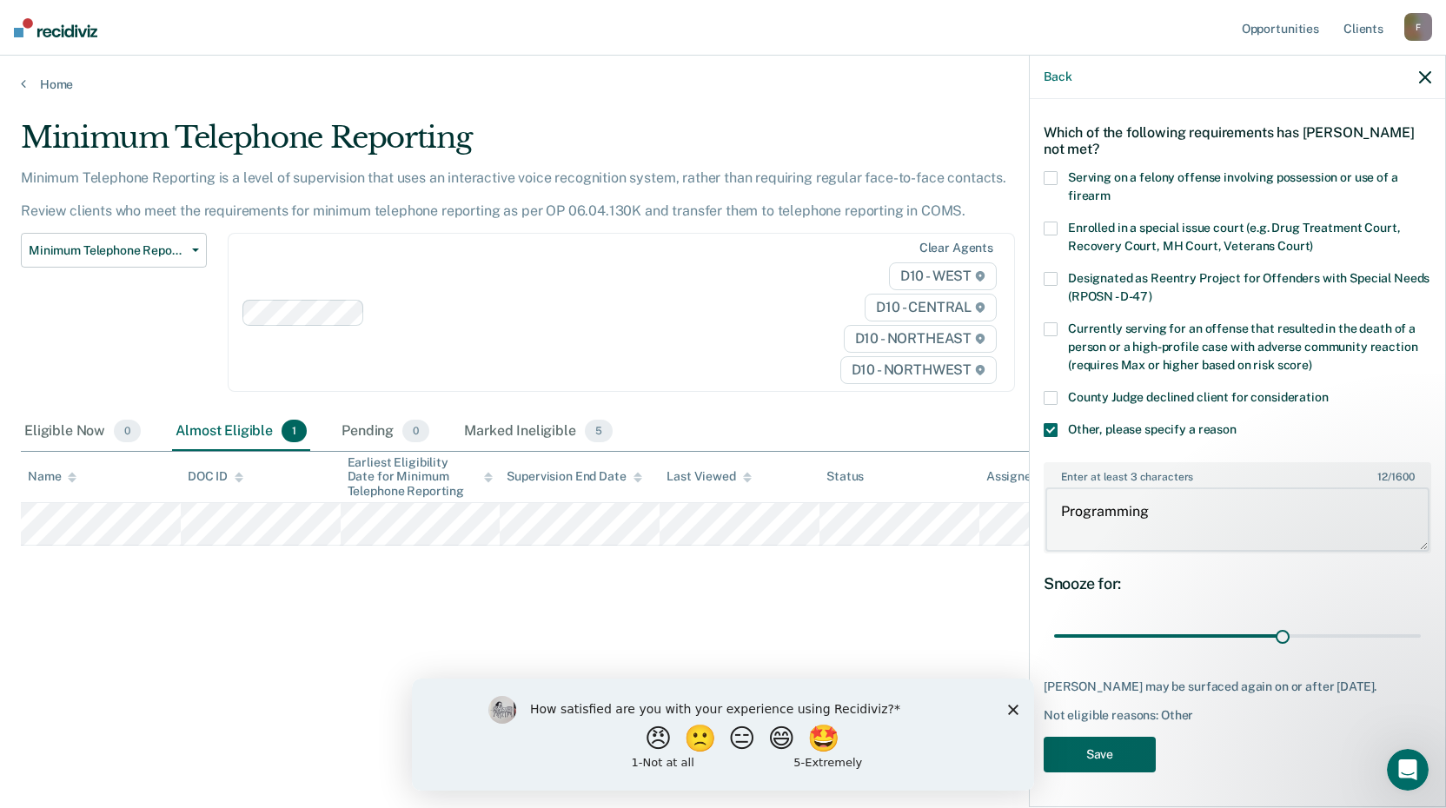
type textarea "Programming"
click at [1107, 755] on button "Save" at bounding box center [1099, 755] width 112 height 36
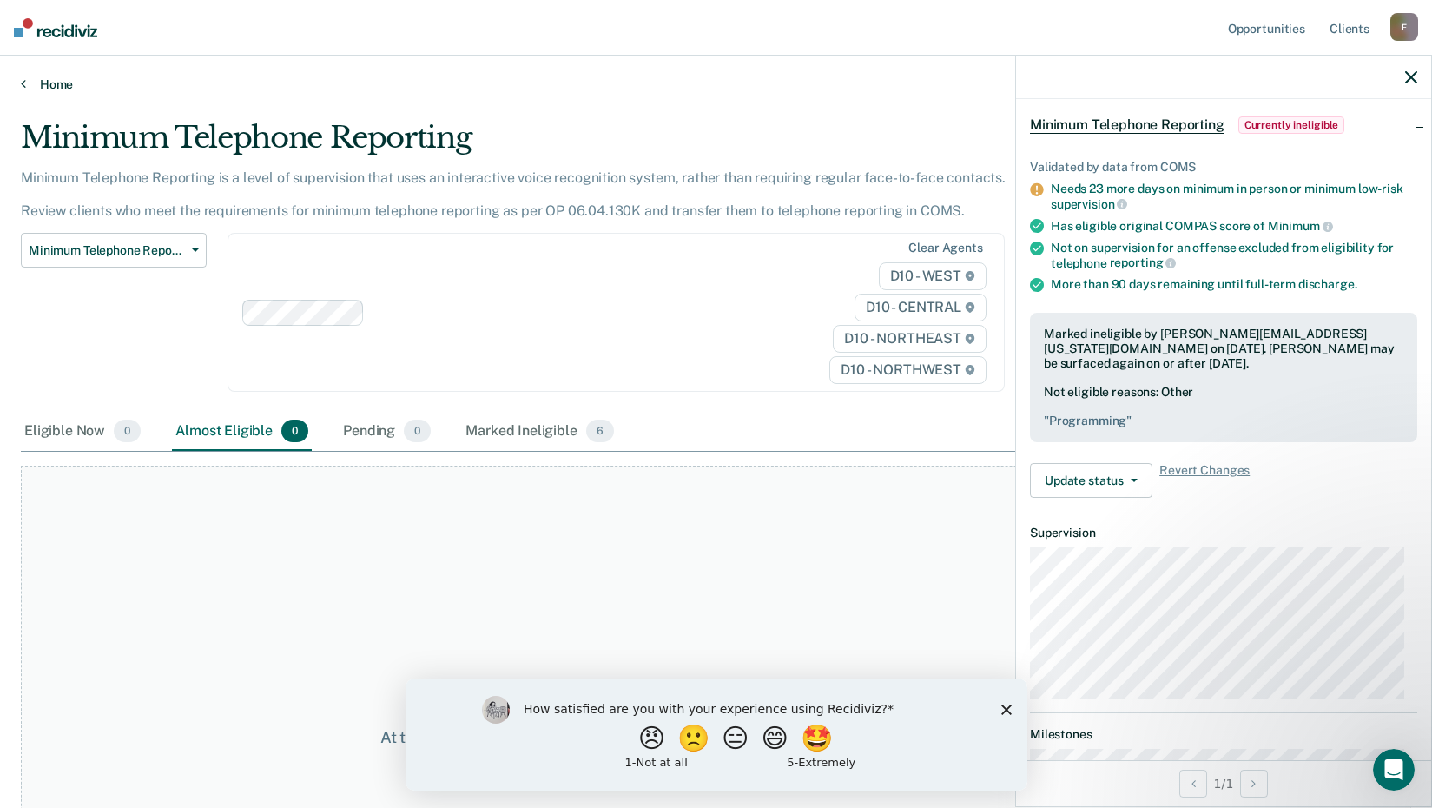
click at [54, 80] on link "Home" at bounding box center [716, 84] width 1391 height 16
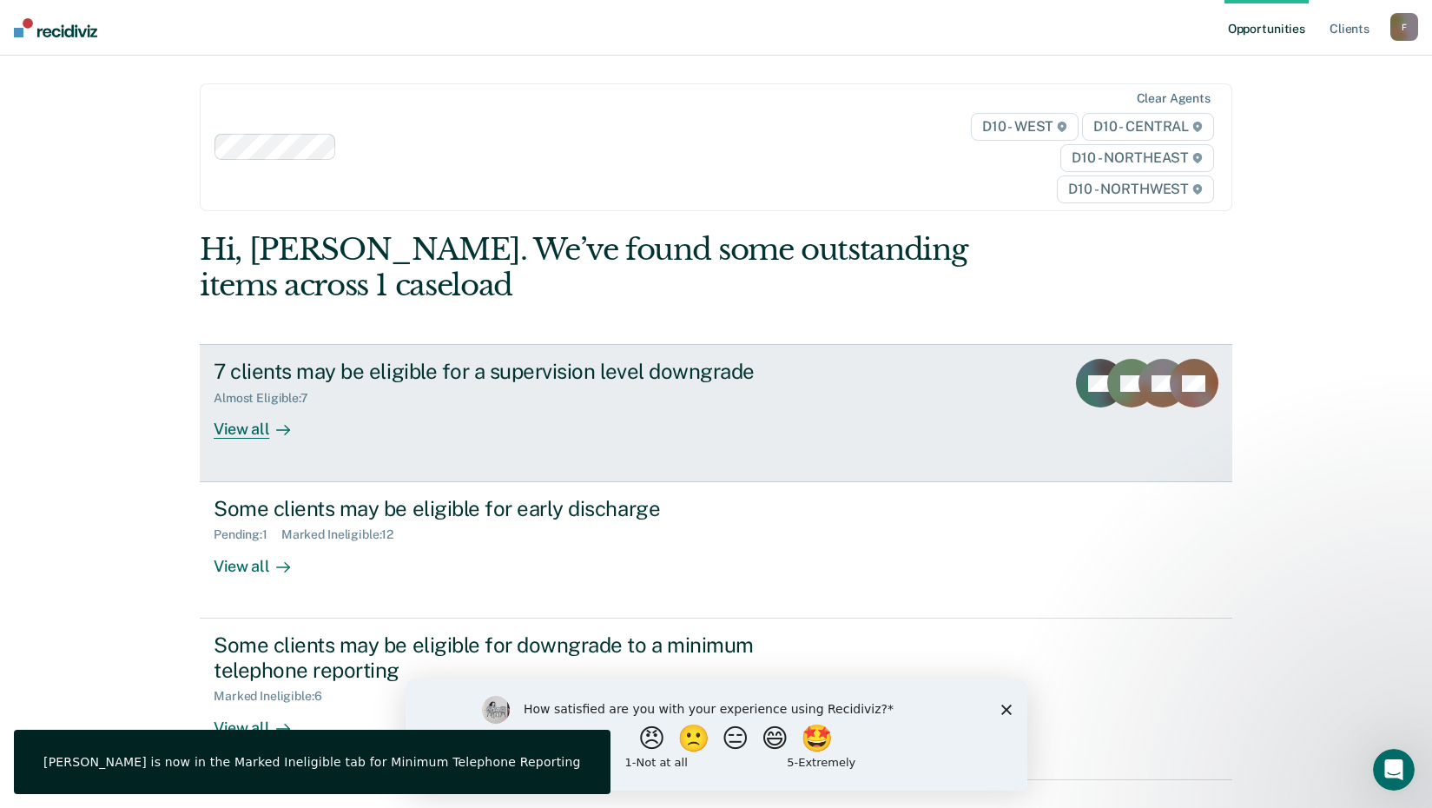
click at [256, 384] on div "7 clients may be eligible for a supervision level downgrade" at bounding box center [519, 371] width 610 height 25
